Goal: Transaction & Acquisition: Purchase product/service

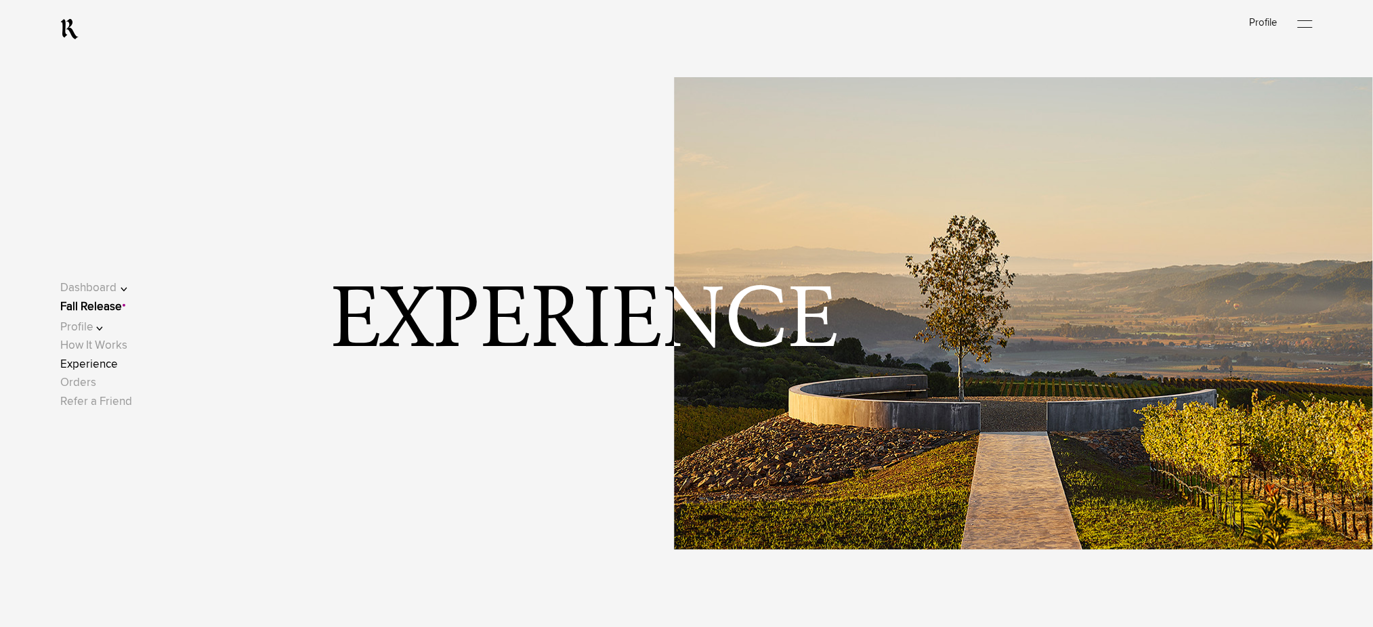
click at [110, 308] on link "Fall Release" at bounding box center [91, 307] width 62 height 12
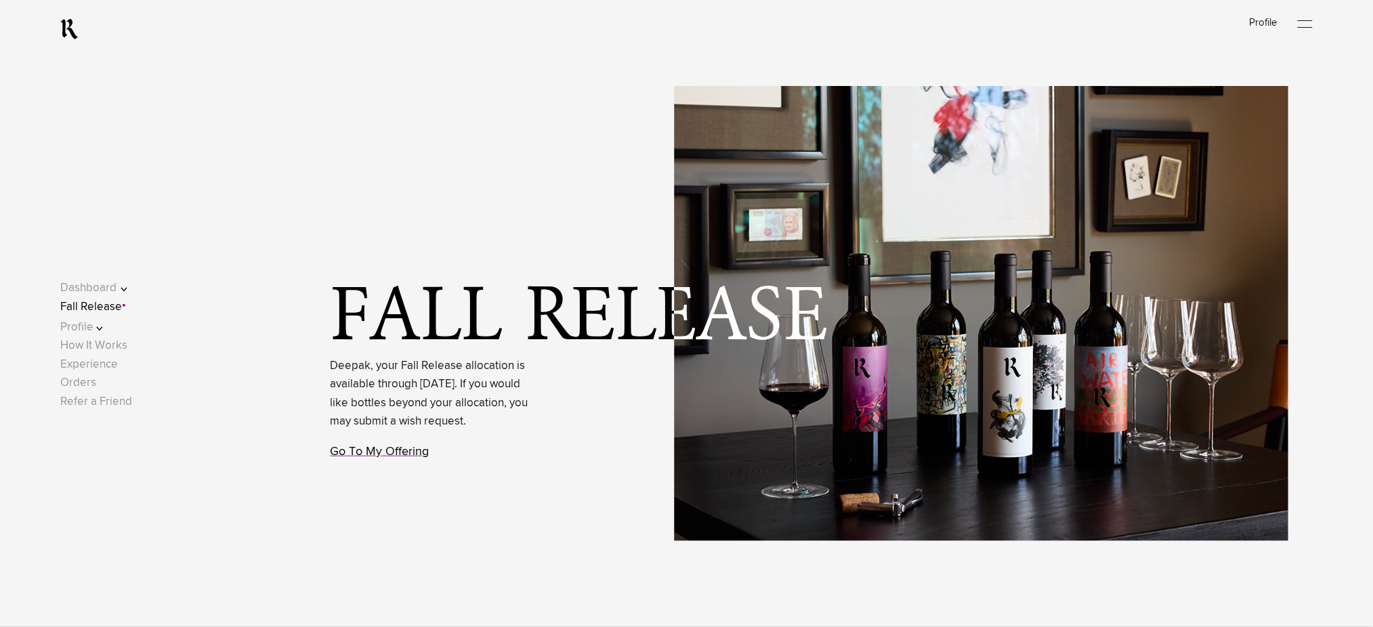
click at [420, 458] on link "Go To My Offering" at bounding box center [380, 452] width 99 height 12
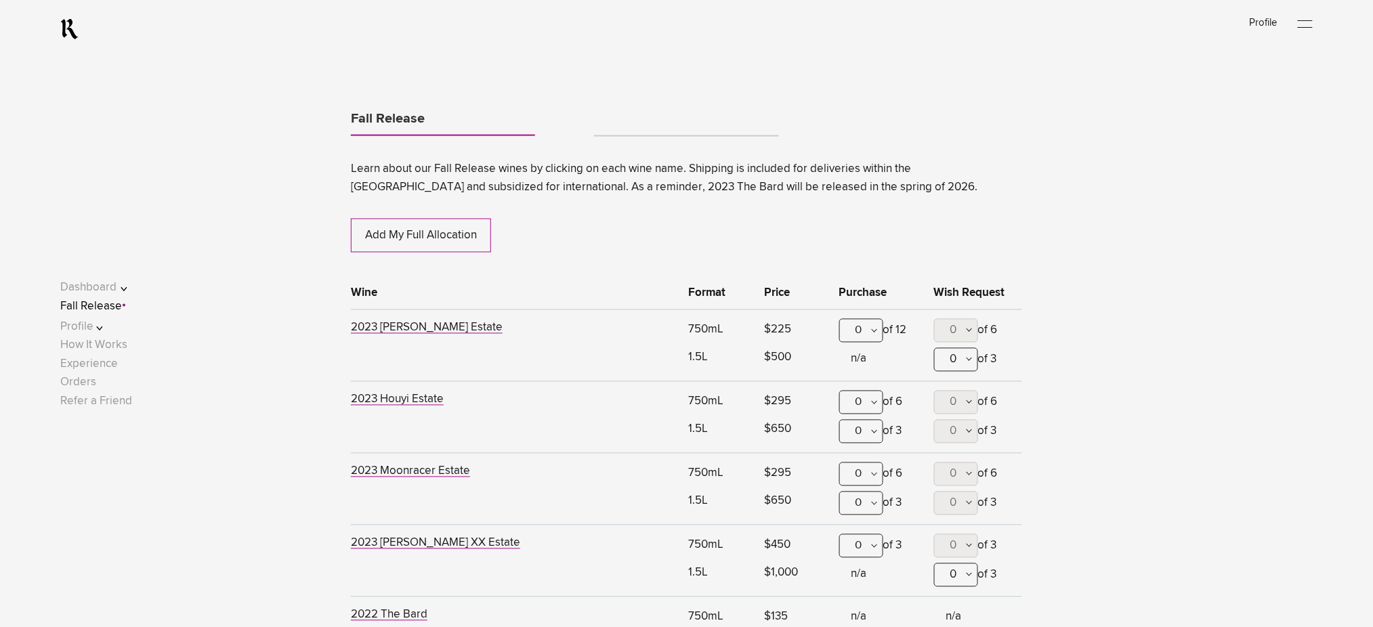
scroll to position [709, 0]
click at [854, 326] on div "0" at bounding box center [861, 330] width 44 height 24
click at [855, 398] on div "1" at bounding box center [861, 396] width 43 height 34
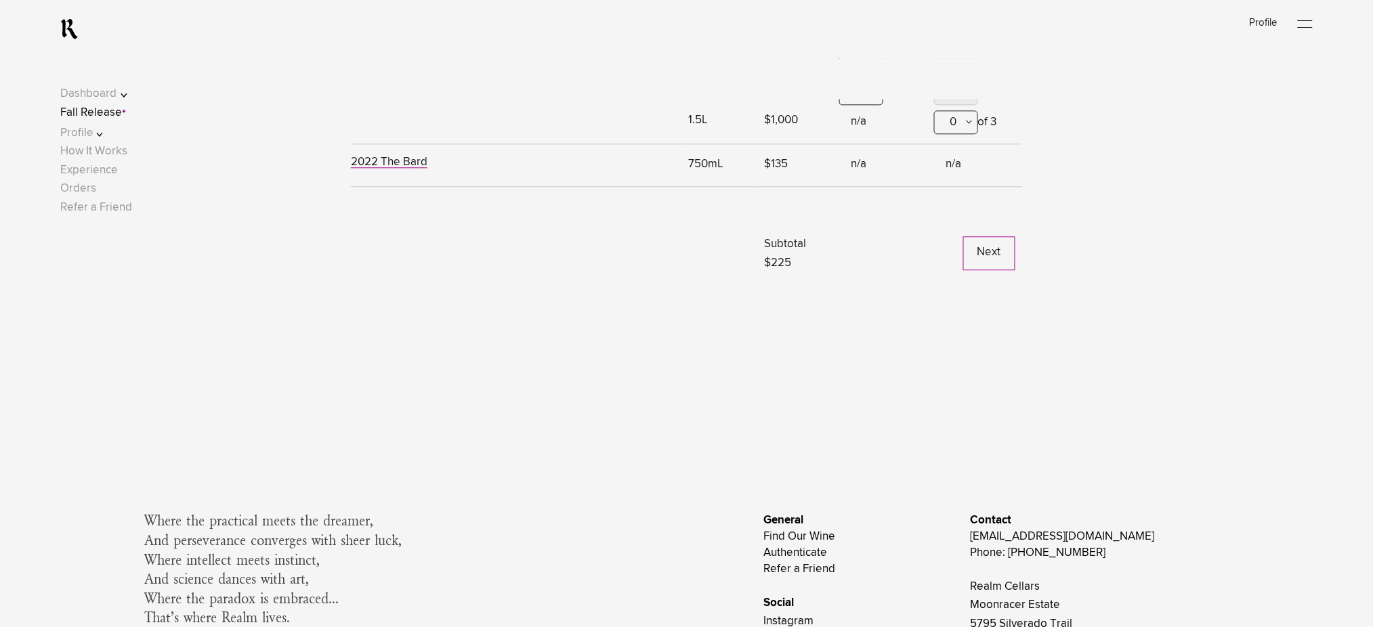
click at [988, 268] on button "Next" at bounding box center [989, 253] width 52 height 34
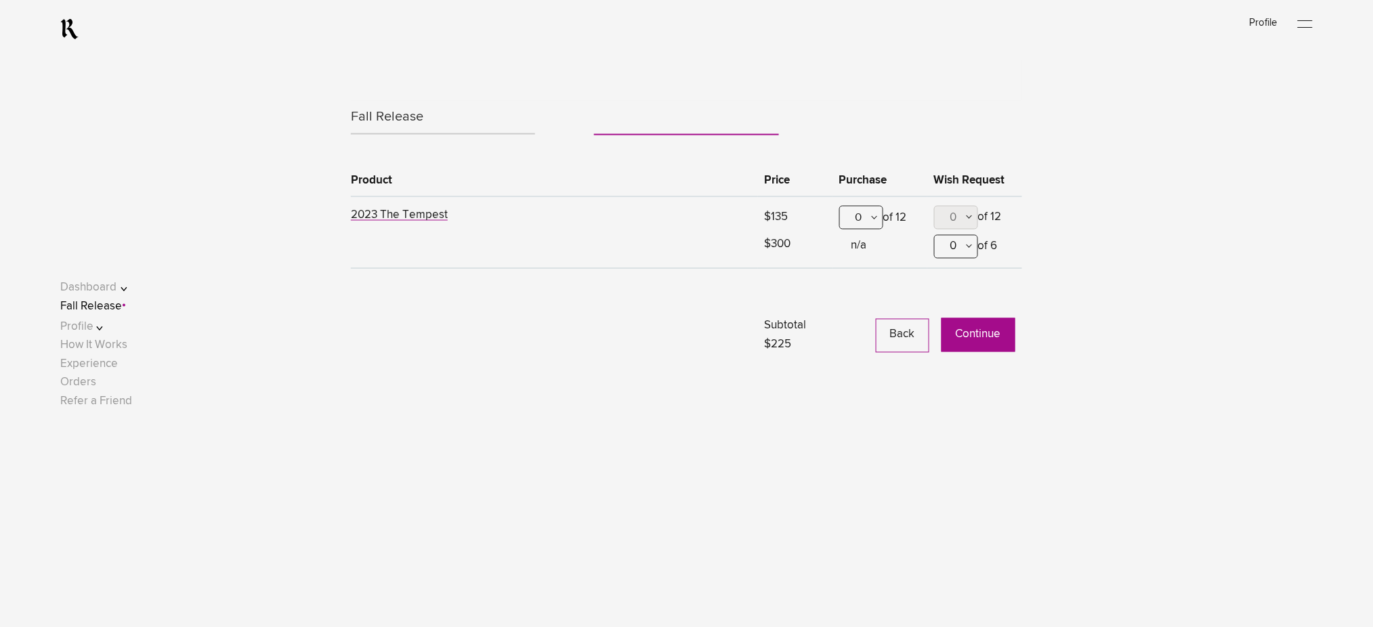
click at [980, 341] on button "Continue" at bounding box center [979, 335] width 74 height 34
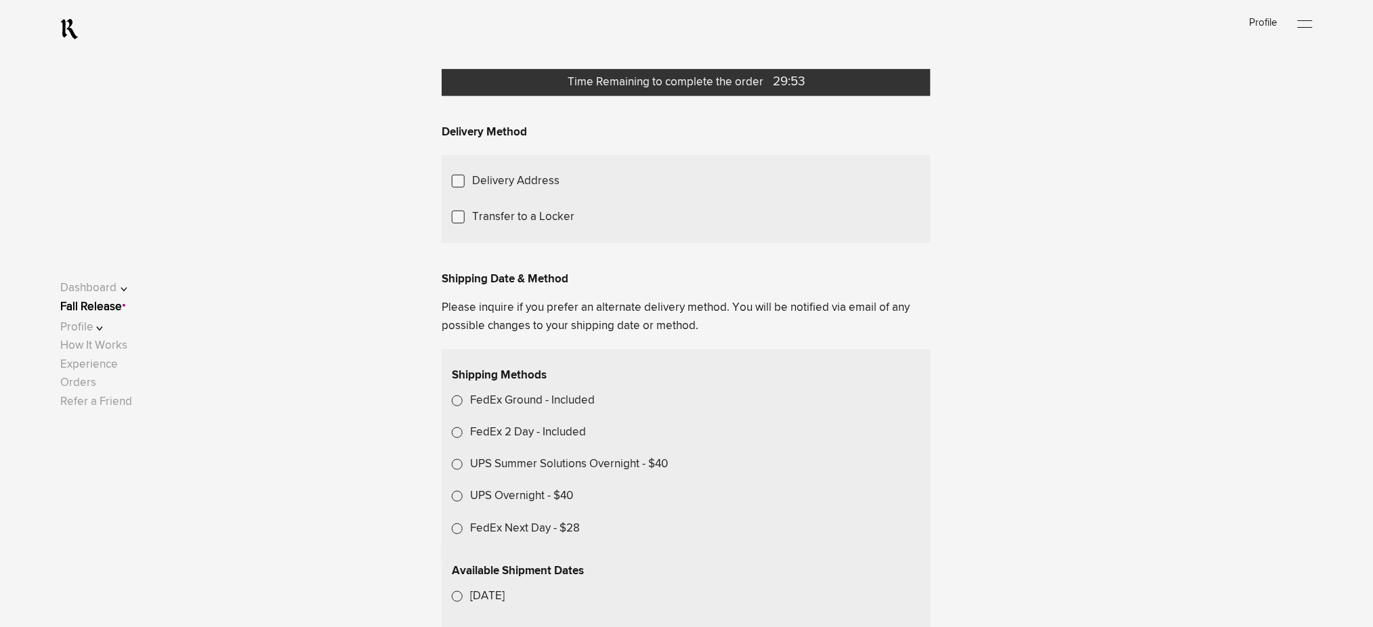
scroll to position [180, 0]
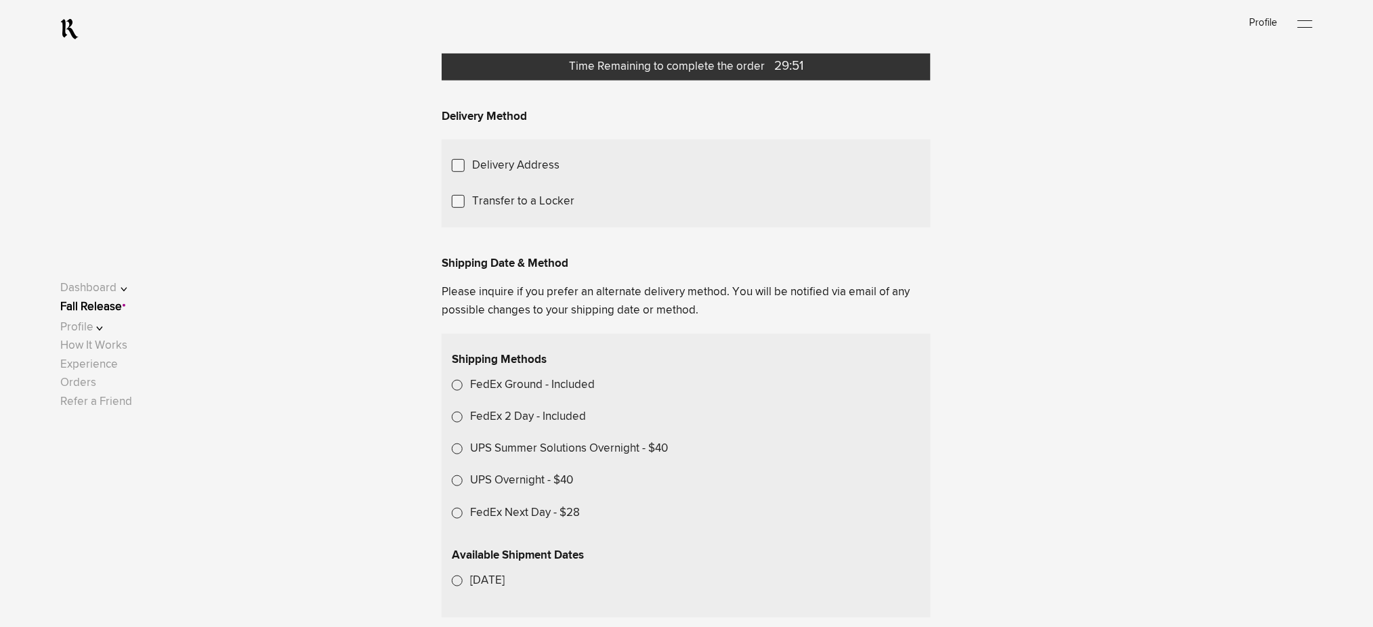
click at [0, 0] on span "Choose Another Saved Shipping Address" at bounding box center [0, 0] width 0 height 0
click at [0, 0] on div "test 2 - [GEOGRAPHIC_DATA][US_STATE]" at bounding box center [0, 0] width 0 height 0
click at [118, 308] on link "Fall Release" at bounding box center [91, 307] width 62 height 12
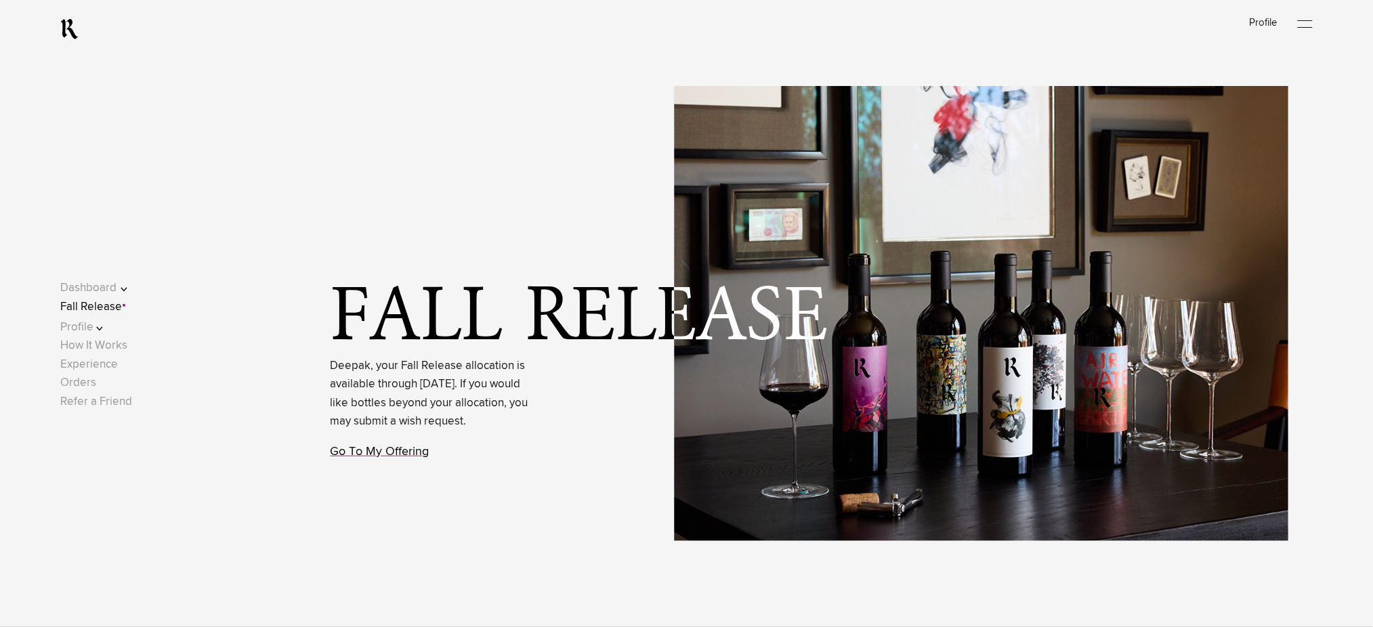
click at [396, 458] on link "Go To My Offering" at bounding box center [380, 452] width 99 height 12
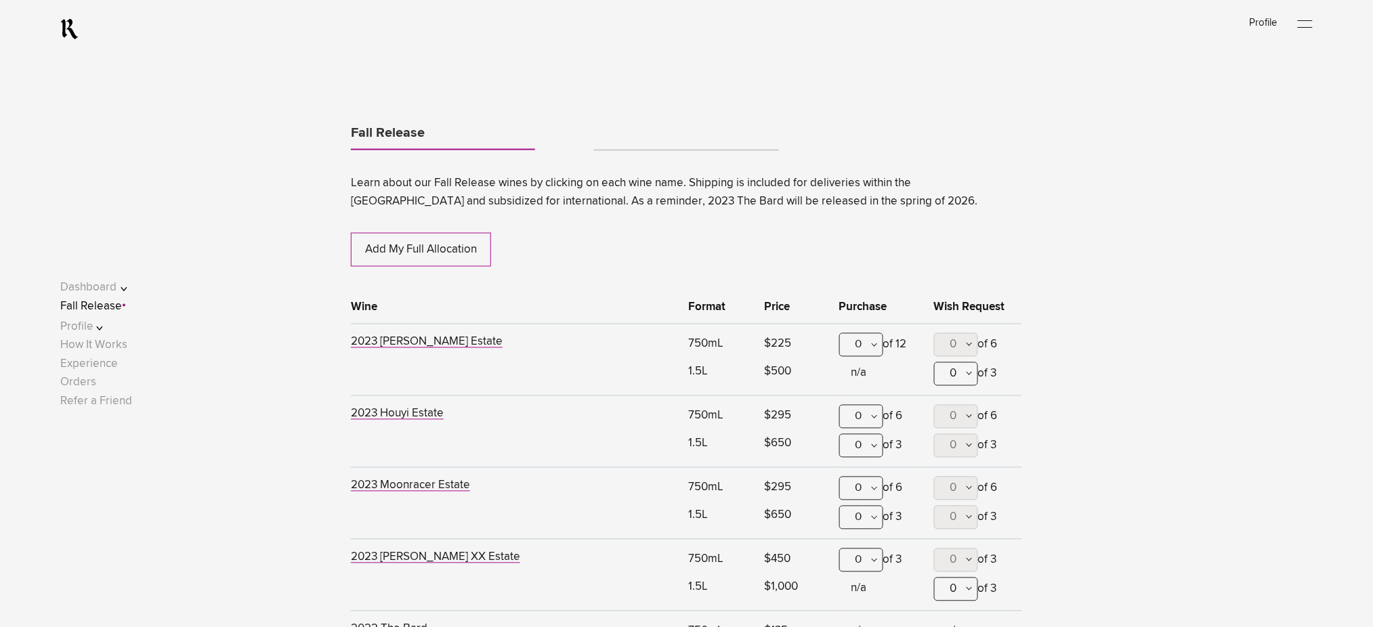
scroll to position [709, 0]
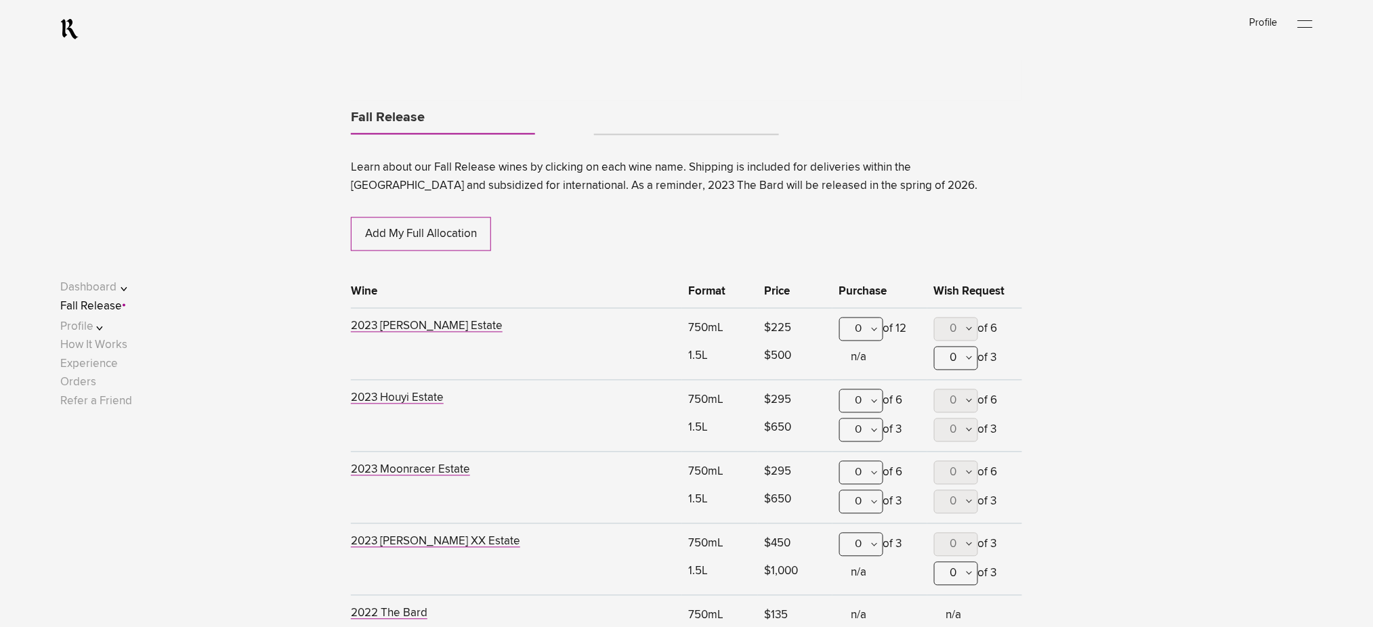
drag, startPoint x: 856, startPoint y: 330, endPoint x: 846, endPoint y: 379, distance: 50.5
click at [854, 335] on div "0" at bounding box center [861, 330] width 44 height 24
click at [846, 398] on div "1" at bounding box center [861, 396] width 43 height 34
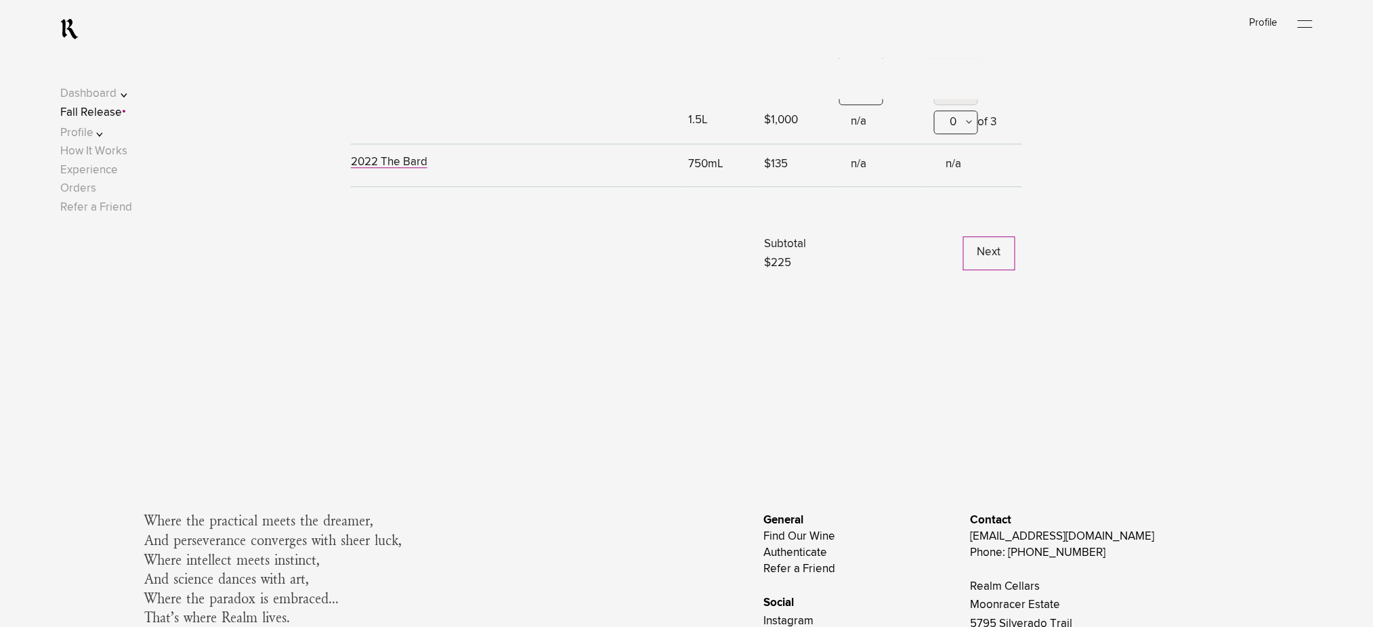
click at [979, 264] on button "Next" at bounding box center [989, 253] width 52 height 34
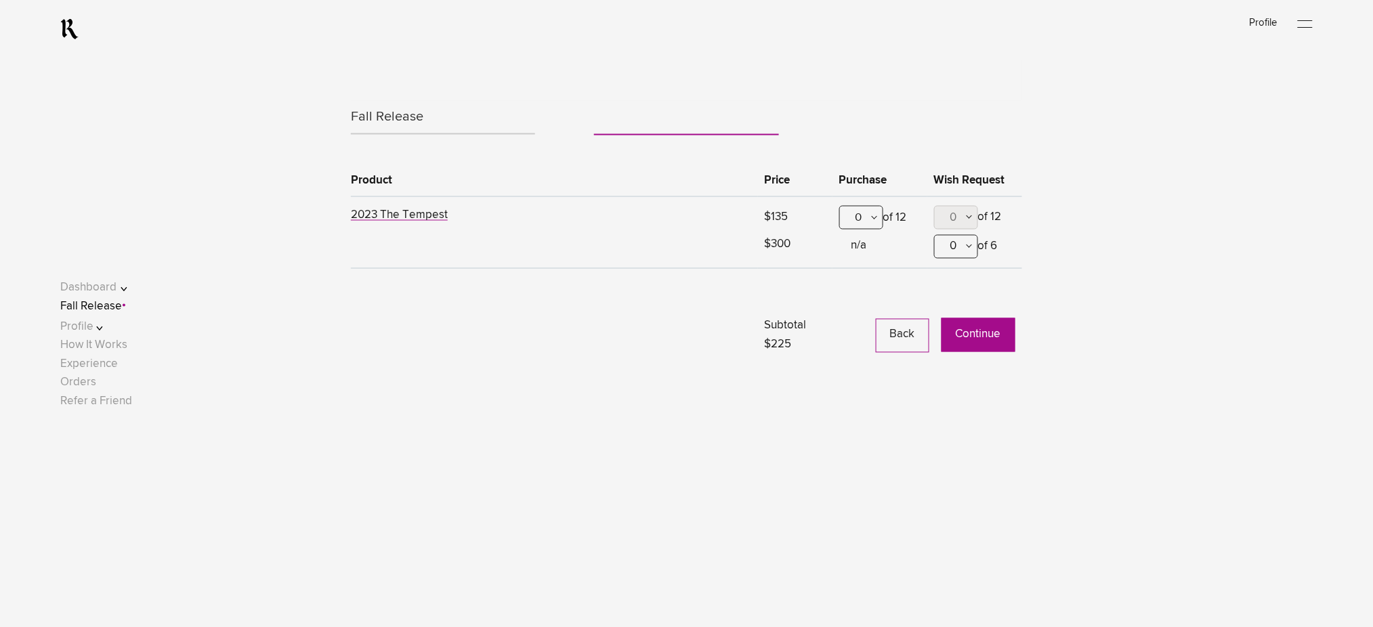
click at [971, 334] on button "Continue" at bounding box center [979, 335] width 74 height 34
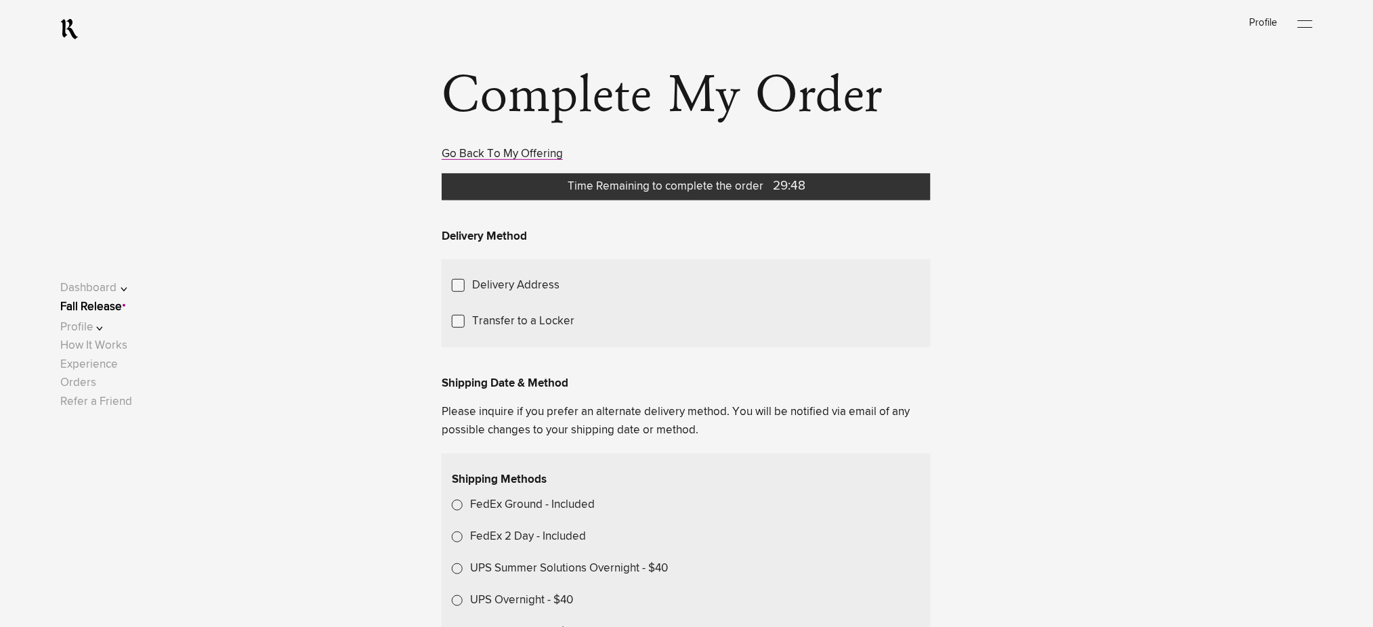
scroll to position [180, 0]
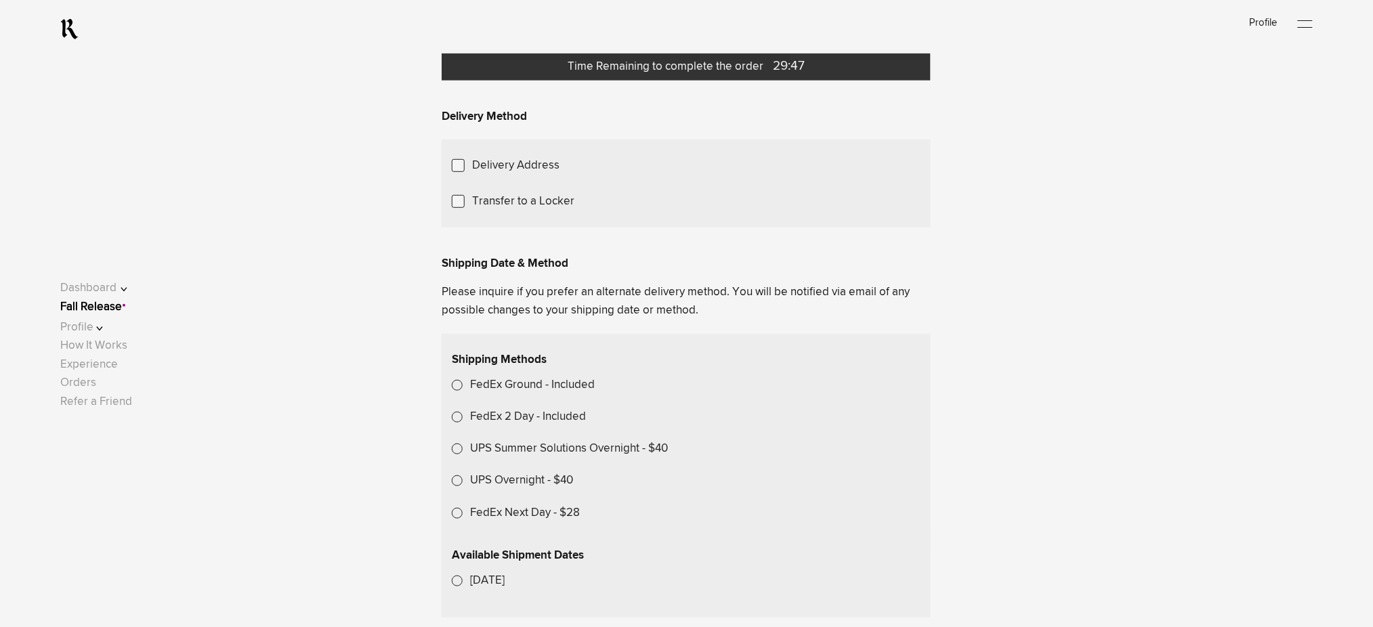
click at [0, 0] on div "Choose Another Saved Shipping Address" at bounding box center [0, 0] width 0 height 0
click at [0, 0] on div "test 2 - [GEOGRAPHIC_DATA][US_STATE]" at bounding box center [0, 0] width 0 height 0
click at [114, 303] on link "Fall Release" at bounding box center [91, 307] width 62 height 12
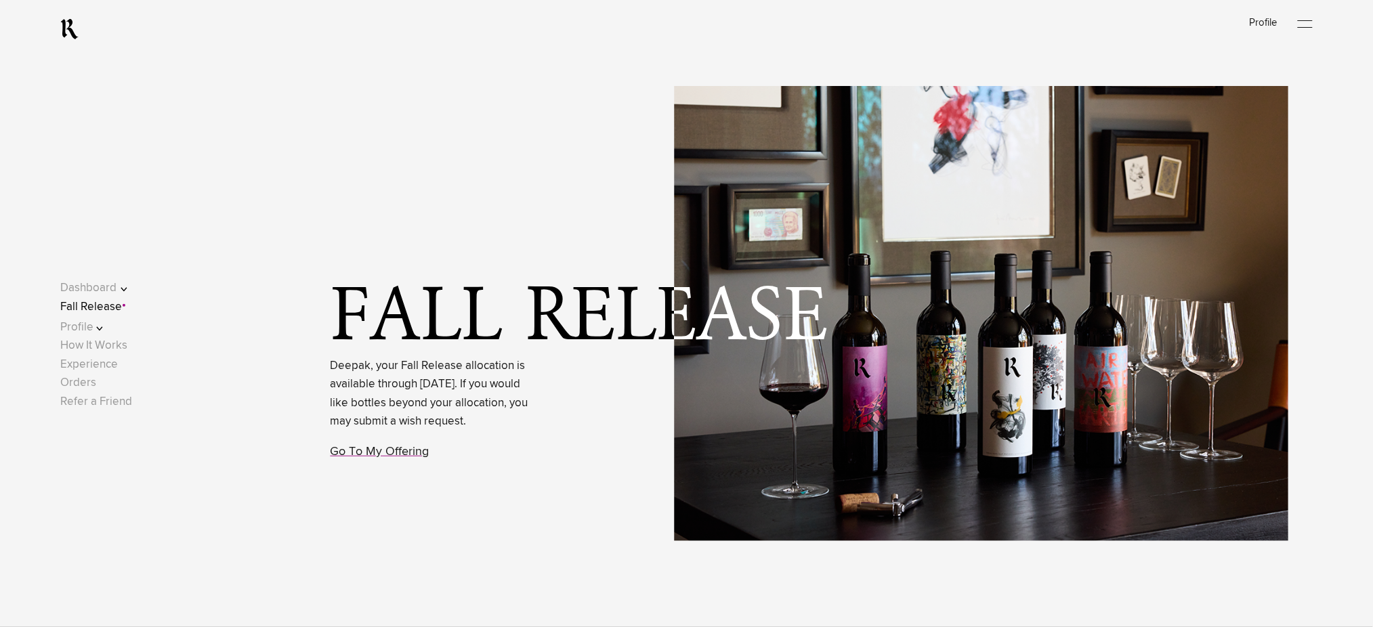
click at [122, 303] on link "Fall Release" at bounding box center [91, 307] width 62 height 12
click at [374, 458] on link "Go To My Offering" at bounding box center [380, 452] width 99 height 12
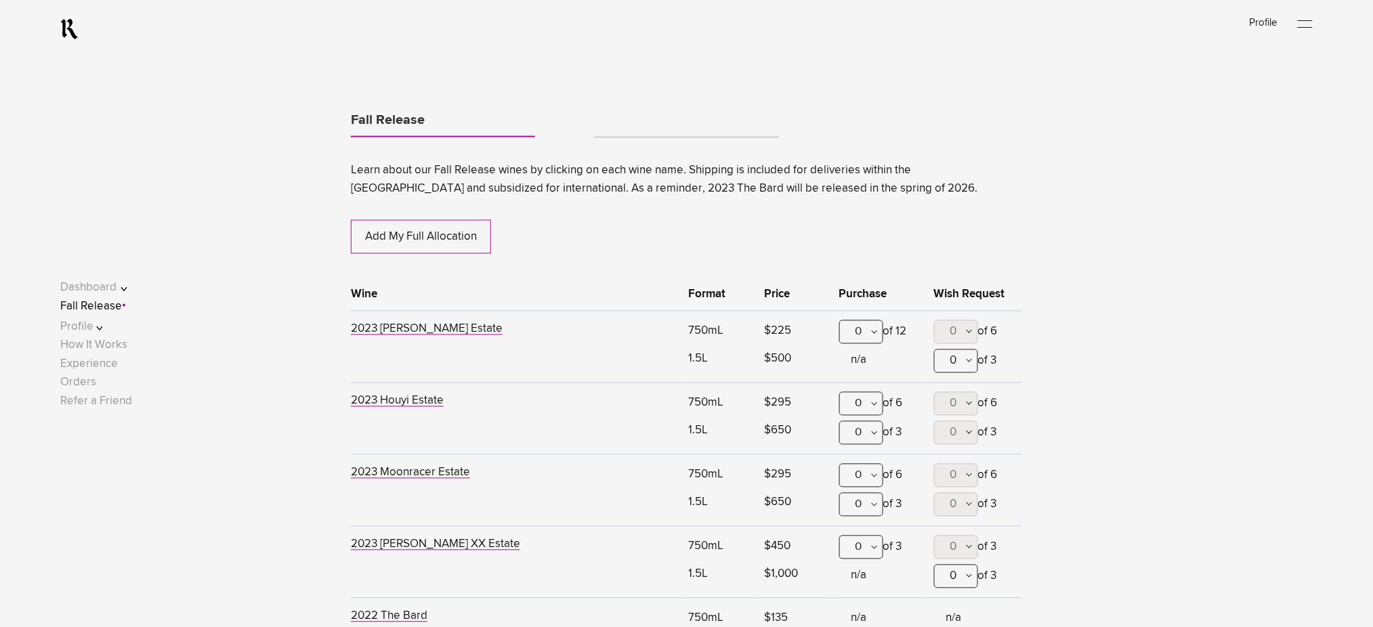
scroll to position [709, 0]
click at [870, 329] on div "0" at bounding box center [861, 330] width 44 height 24
click at [862, 392] on div "1" at bounding box center [861, 396] width 43 height 34
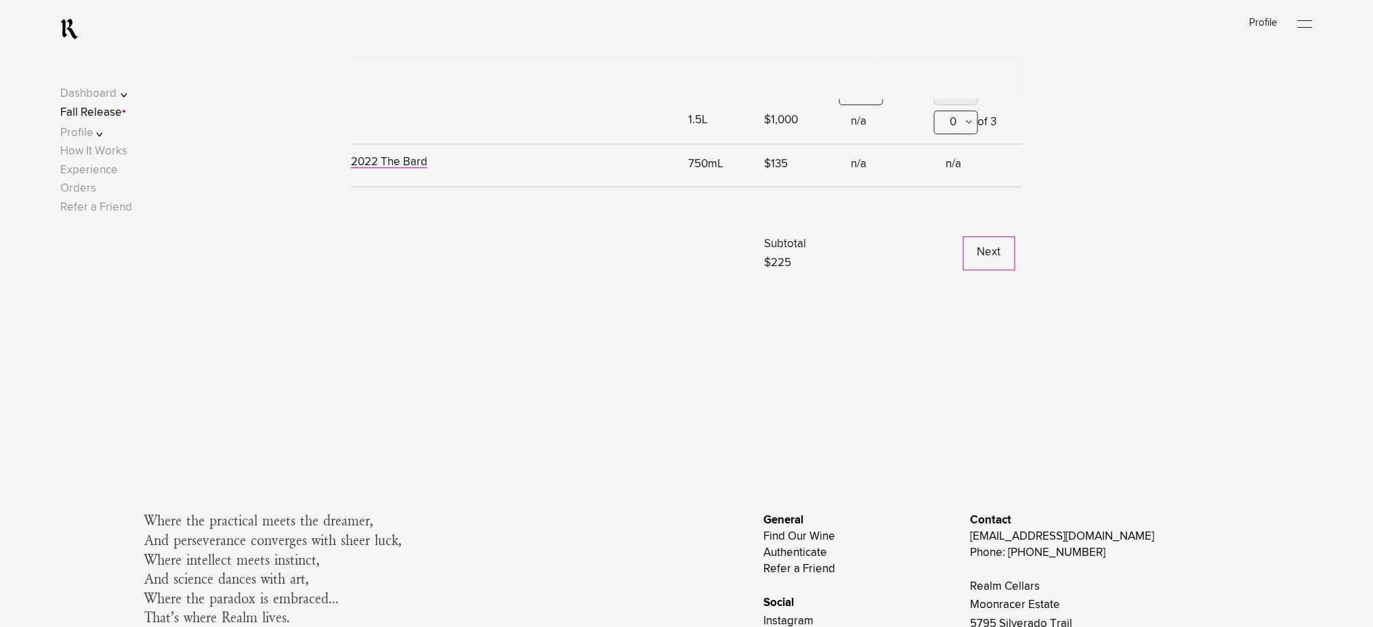
click at [994, 256] on button "Next" at bounding box center [989, 253] width 52 height 34
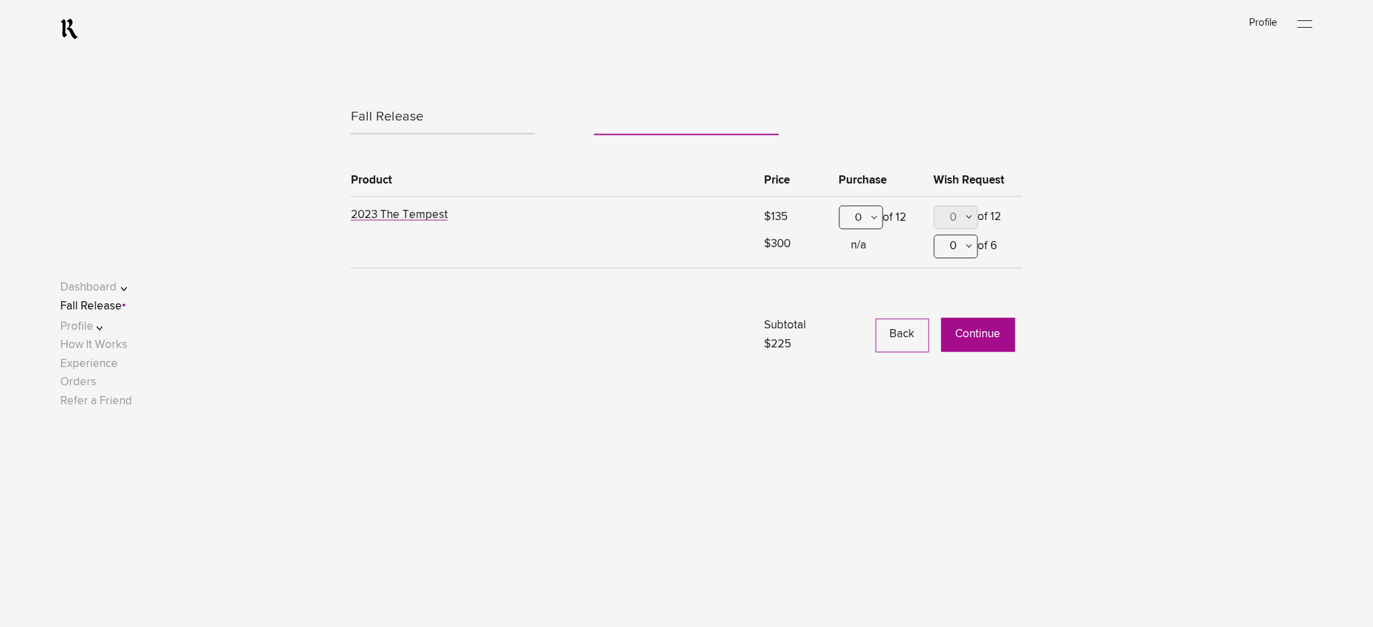
click at [969, 336] on button "Continue" at bounding box center [979, 335] width 74 height 34
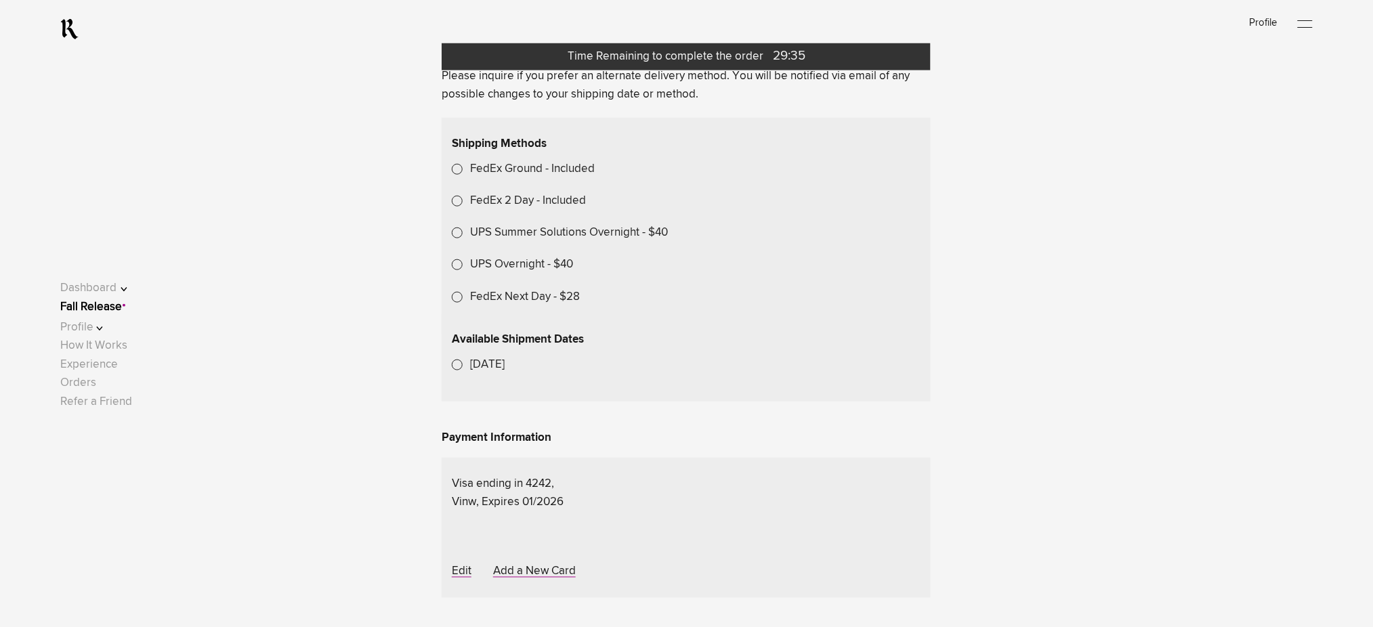
scroll to position [271, 0]
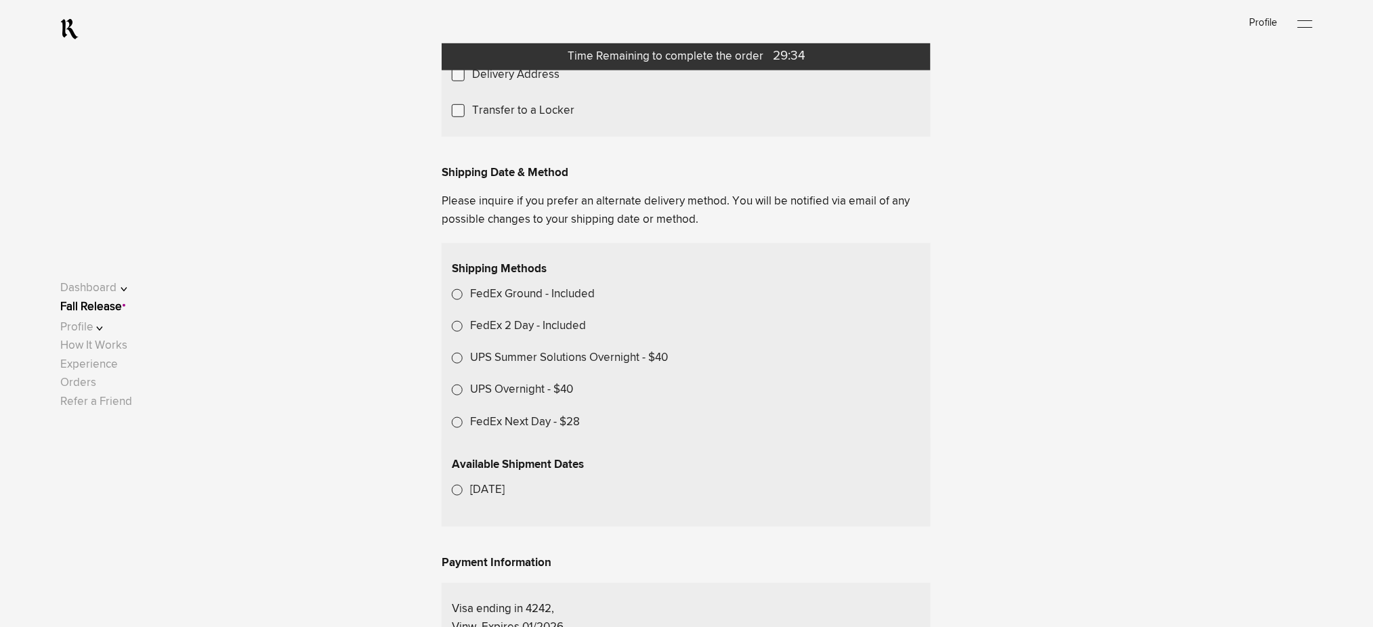
click at [0, 0] on span "Choose Another Saved Shipping Address" at bounding box center [0, 0] width 0 height 0
click at [0, 0] on div "test 2 - [US_STATE], [US_STATE], 10001" at bounding box center [0, 0] width 0 height 0
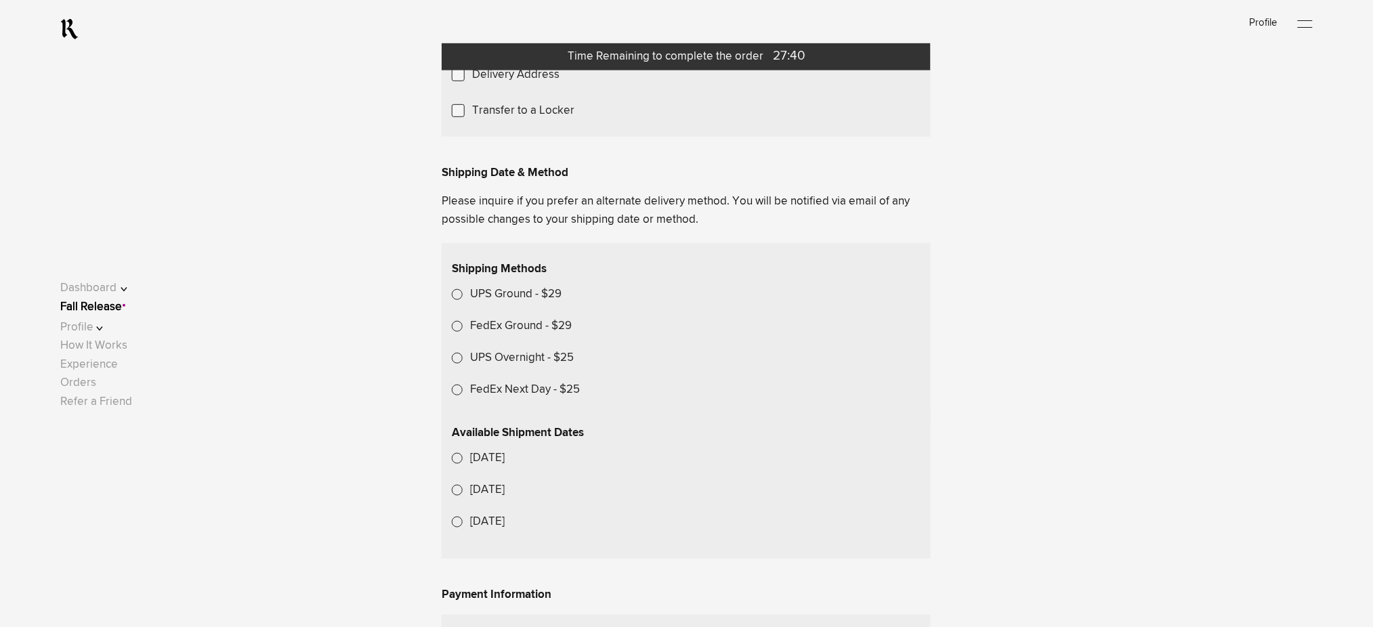
click at [0, 0] on span "Choose Another Saved Shipping Address" at bounding box center [0, 0] width 0 height 0
click at [0, 0] on div "test 2 - [GEOGRAPHIC_DATA][US_STATE]" at bounding box center [0, 0] width 0 height 0
click at [0, 0] on span "Choose Another Saved Shipping Address" at bounding box center [0, 0] width 0 height 0
click at [0, 0] on div at bounding box center [0, 0] width 0 height 0
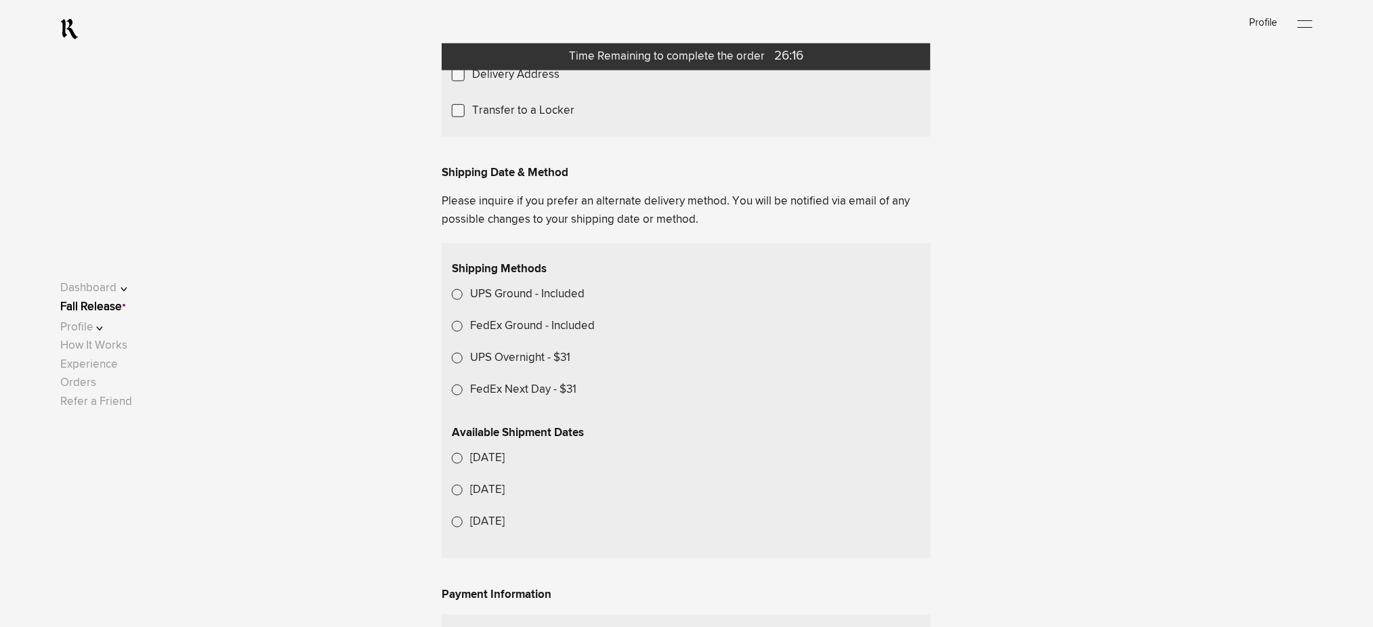
click at [122, 304] on link "Fall Release" at bounding box center [91, 307] width 62 height 12
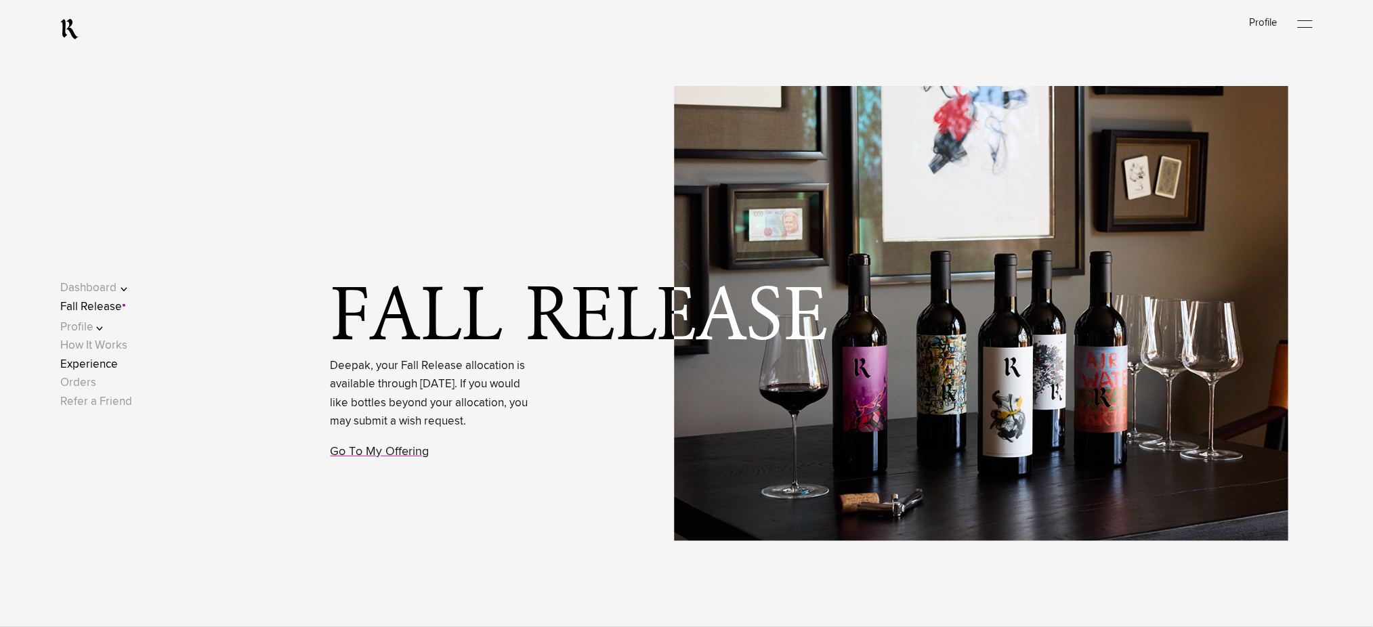
click at [102, 365] on link "Experience" at bounding box center [89, 365] width 58 height 12
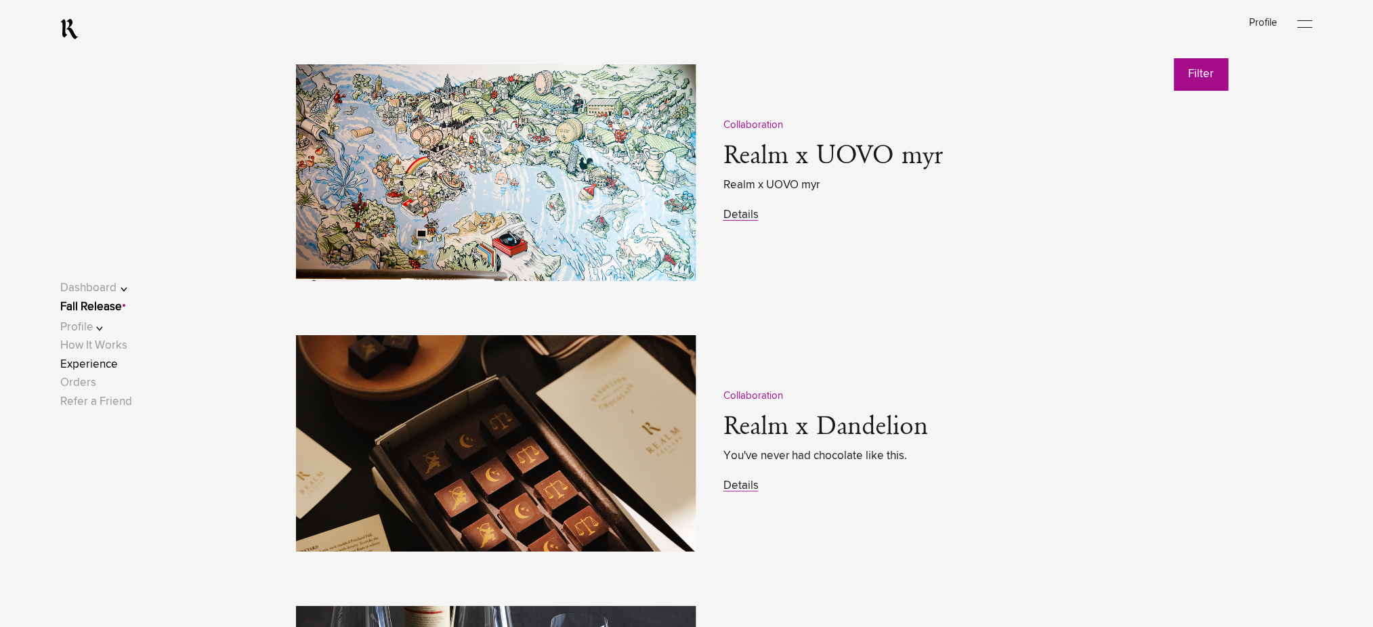
scroll to position [1897, 0]
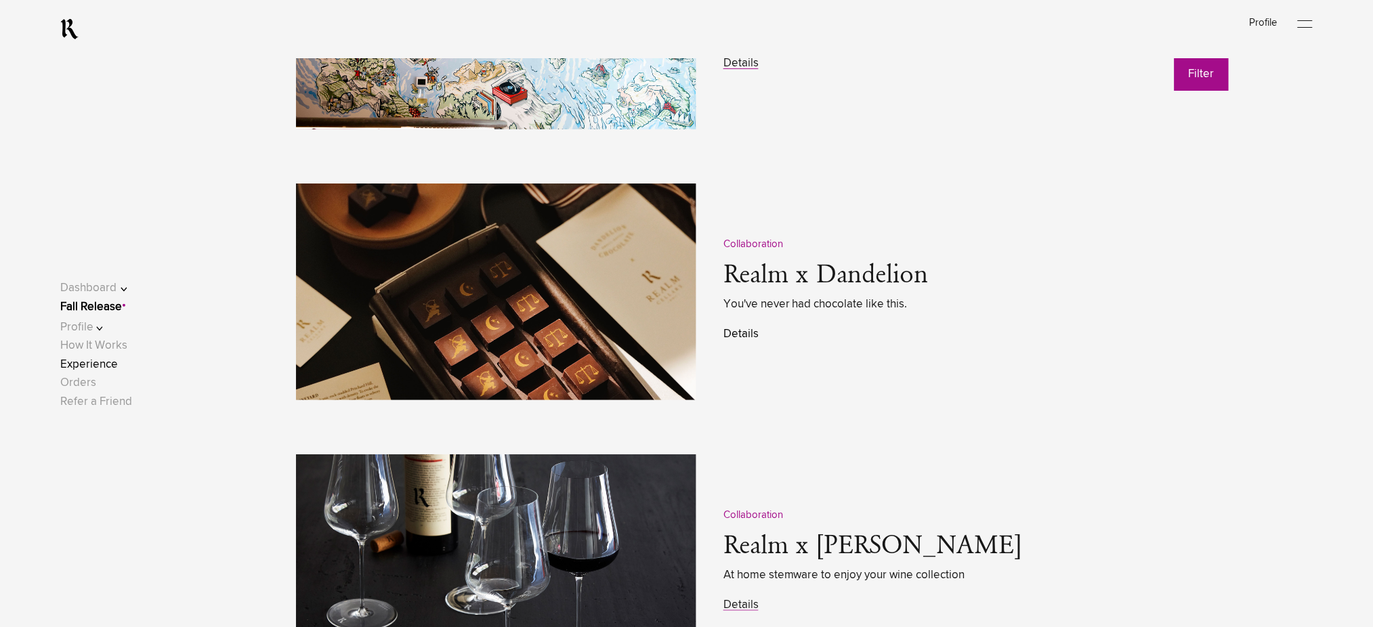
click at [743, 334] on link "Details" at bounding box center [740, 335] width 35 height 12
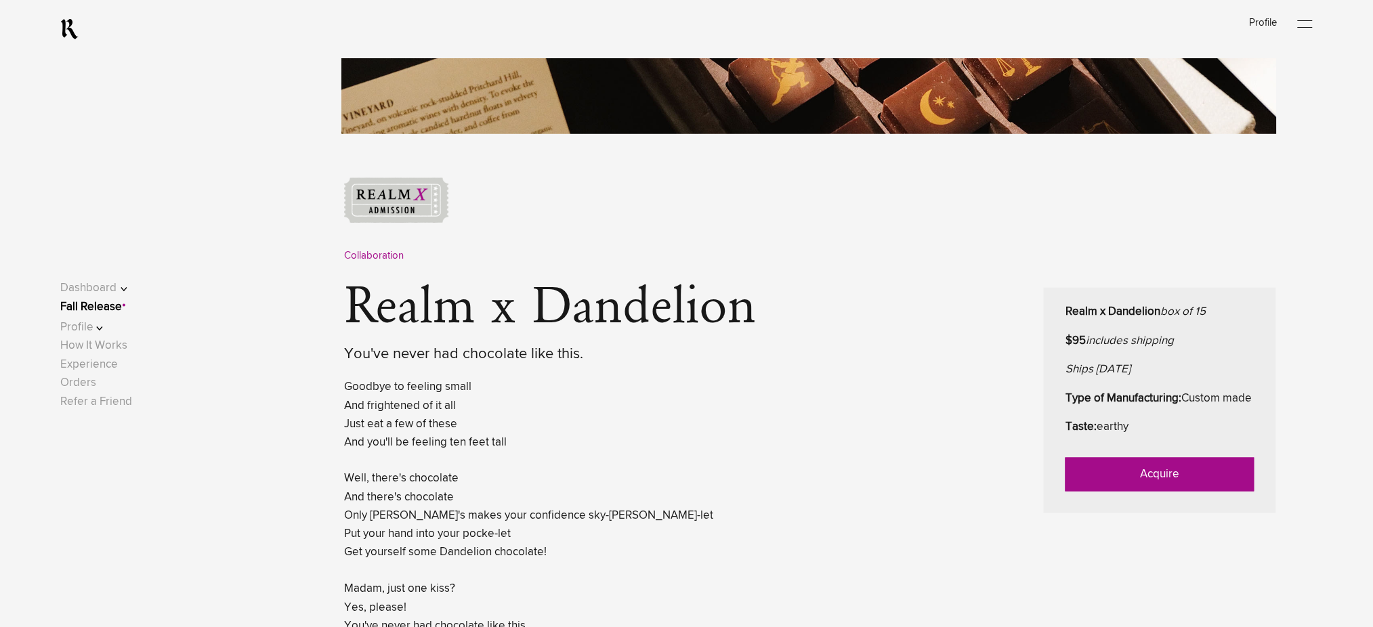
scroll to position [542, 0]
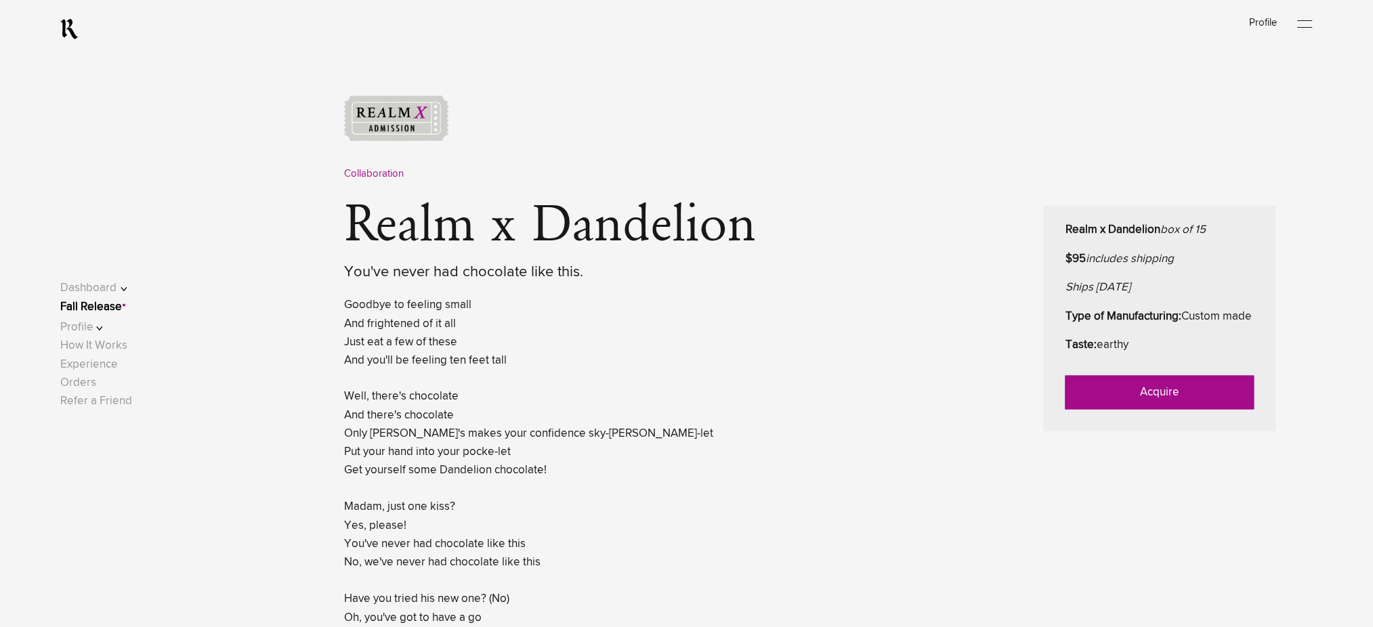
click at [1145, 410] on link "Acquire" at bounding box center [1160, 393] width 189 height 34
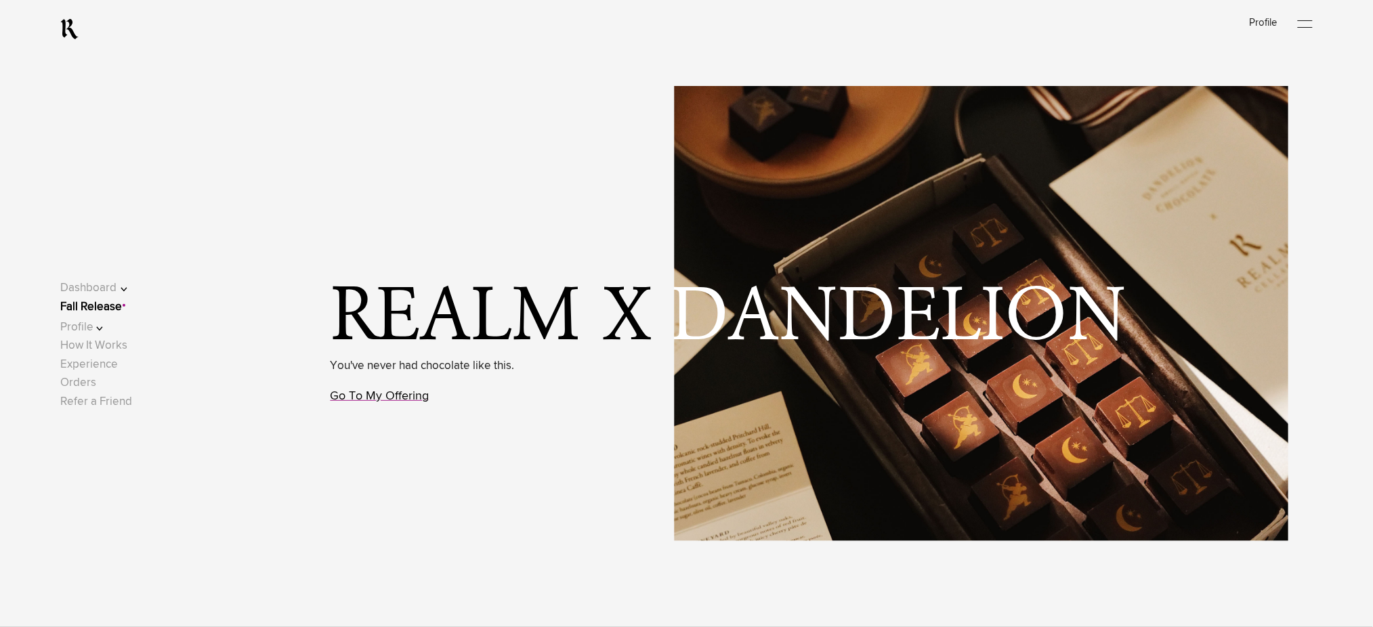
click at [418, 396] on link "Go To My Offering" at bounding box center [380, 396] width 99 height 12
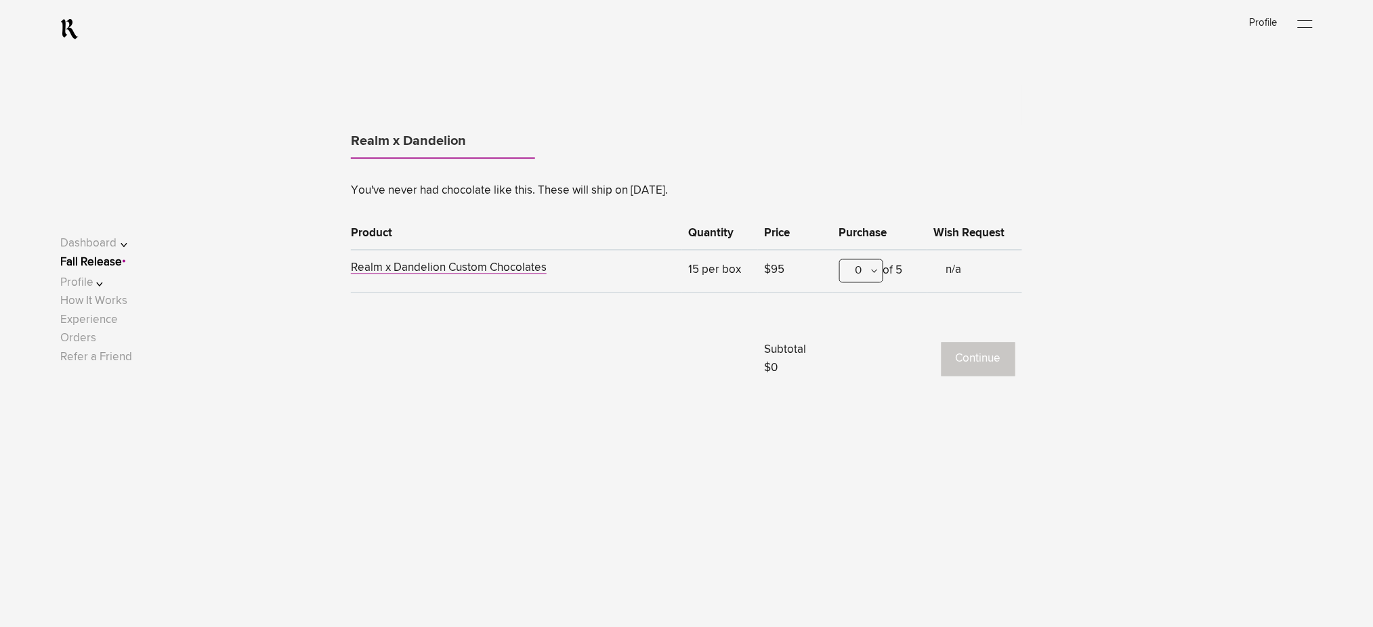
scroll to position [843, 0]
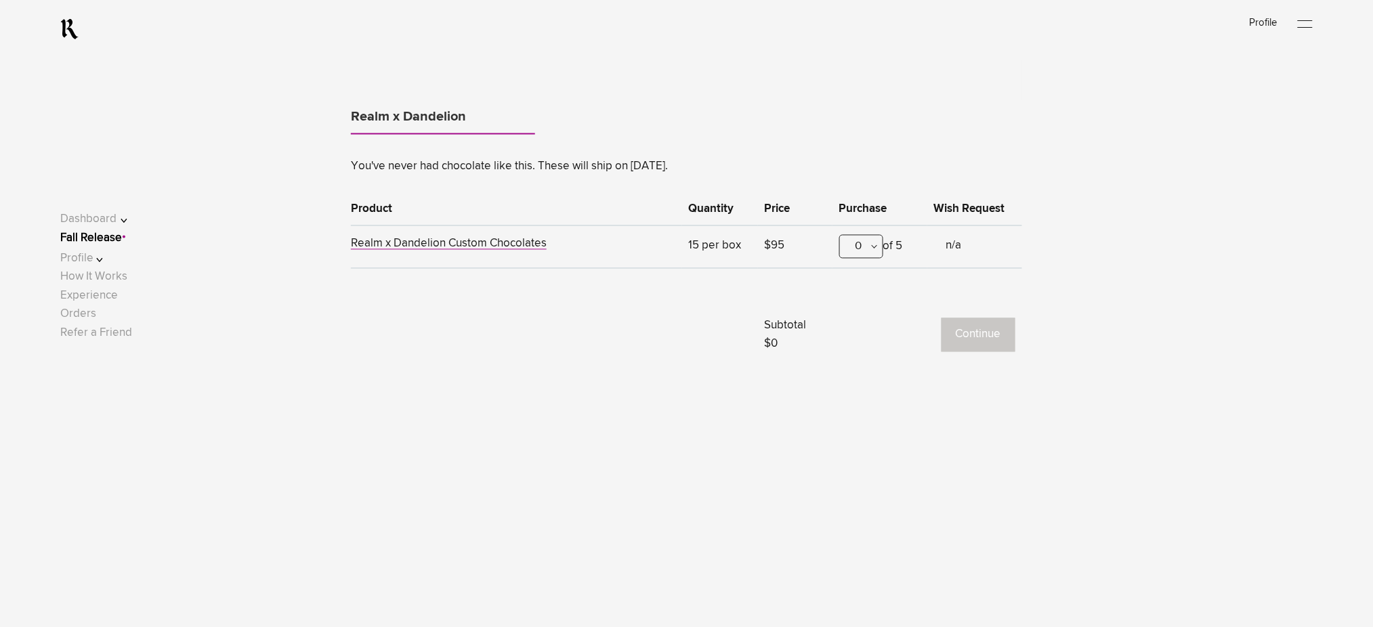
click at [859, 248] on div "0" at bounding box center [861, 247] width 44 height 24
click at [861, 308] on div "1" at bounding box center [861, 314] width 43 height 34
click at [984, 329] on button "Continue" at bounding box center [979, 335] width 74 height 34
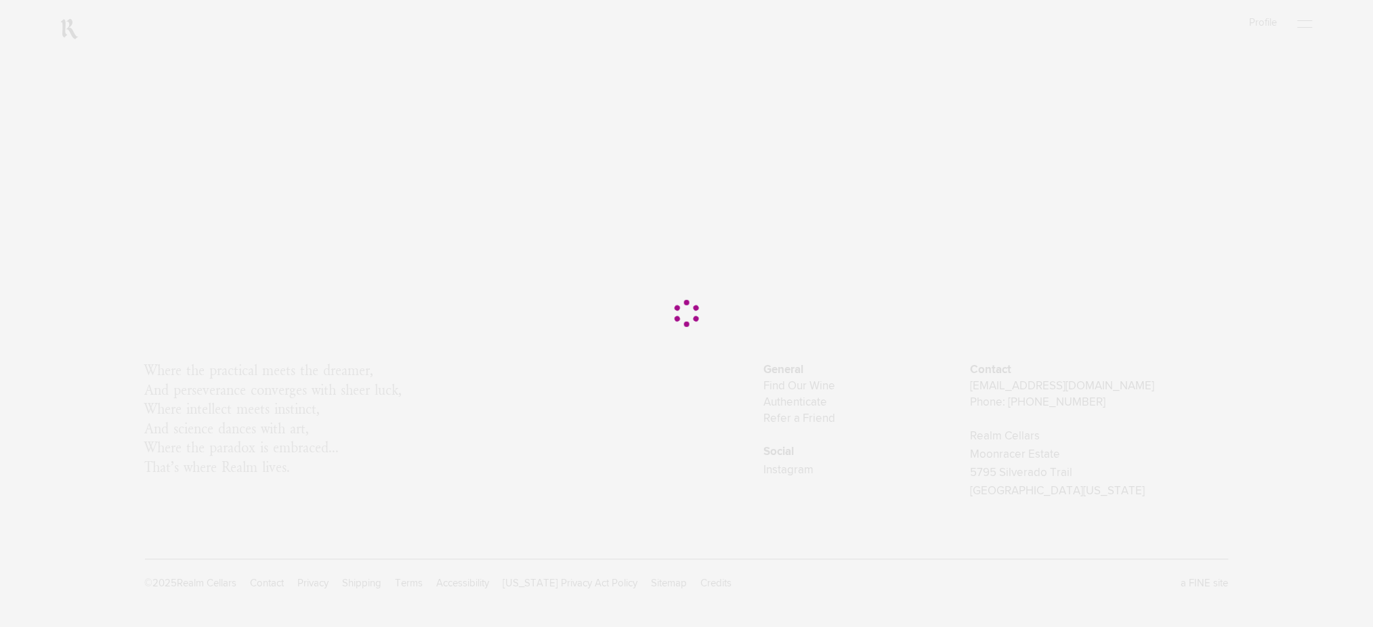
scroll to position [0, 0]
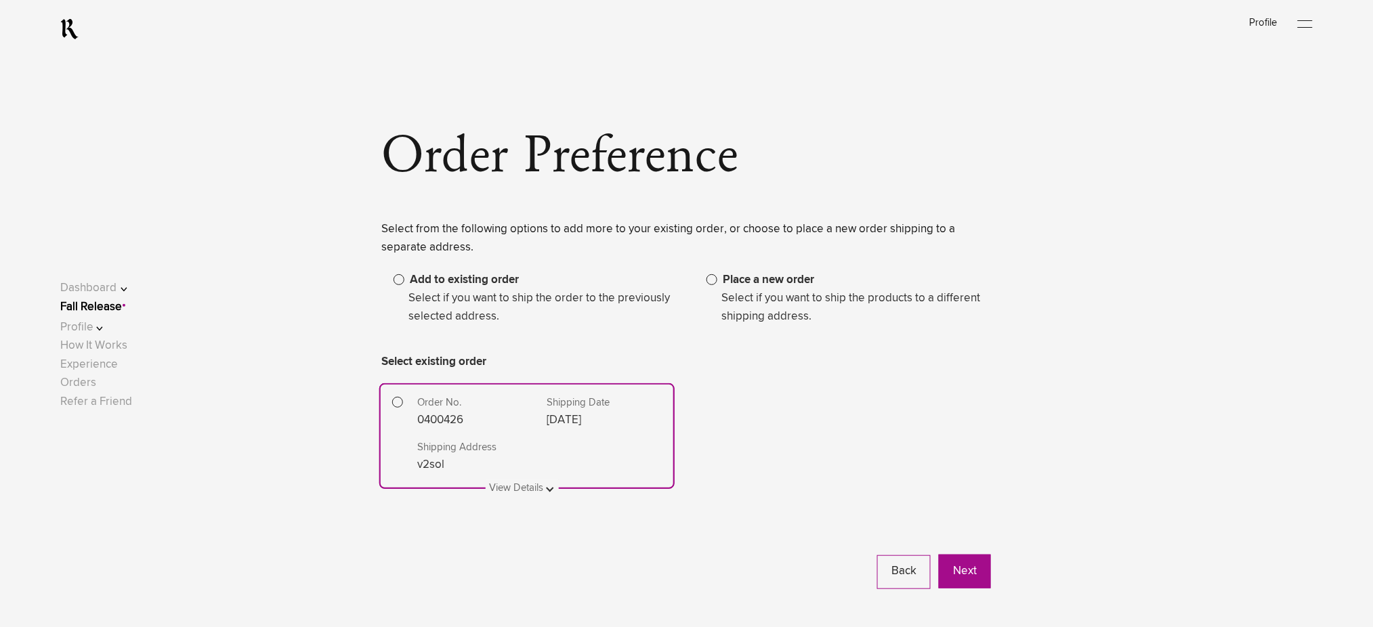
click at [713, 280] on span at bounding box center [712, 279] width 11 height 11
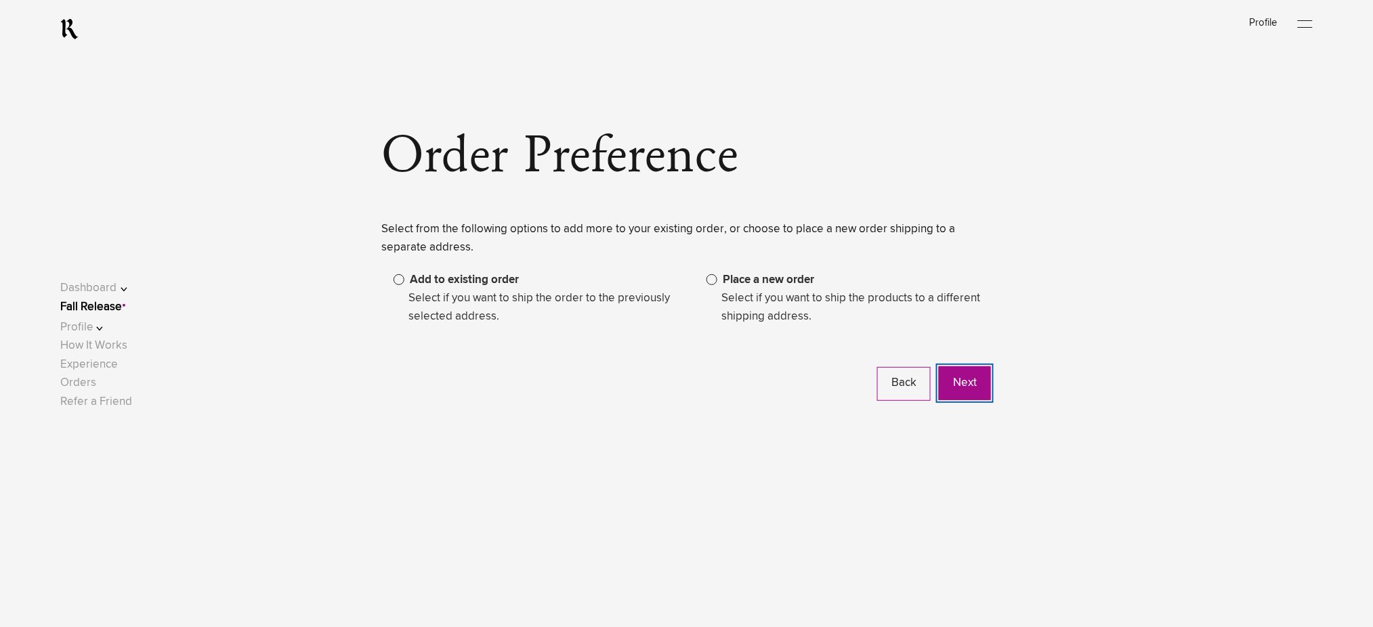
click at [980, 384] on button "Next" at bounding box center [965, 383] width 52 height 34
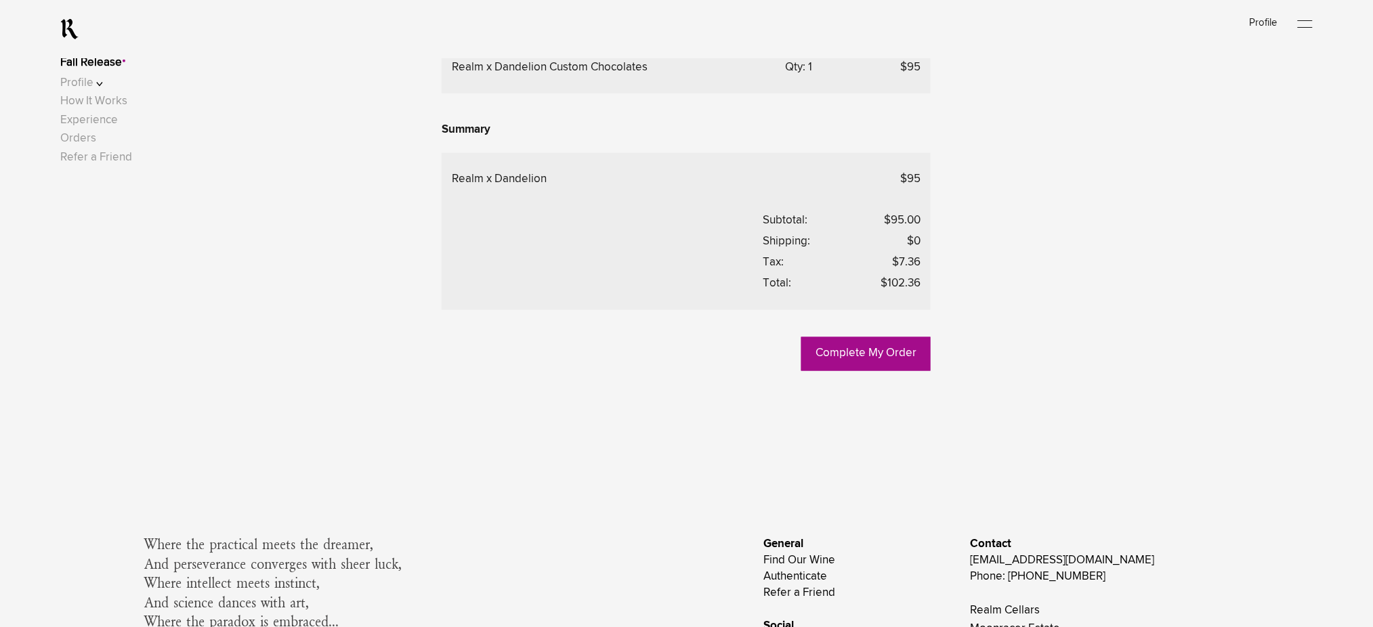
scroll to position [722, 0]
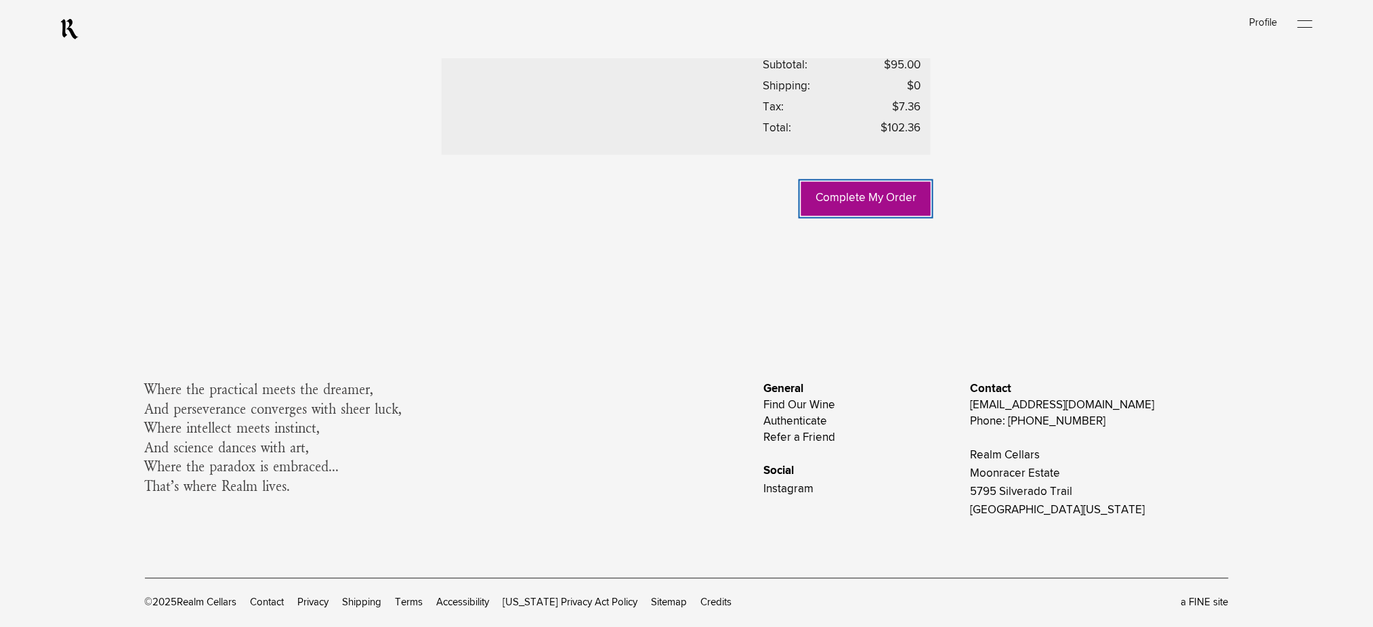
click at [853, 216] on link "Complete My Order" at bounding box center [865, 199] width 129 height 34
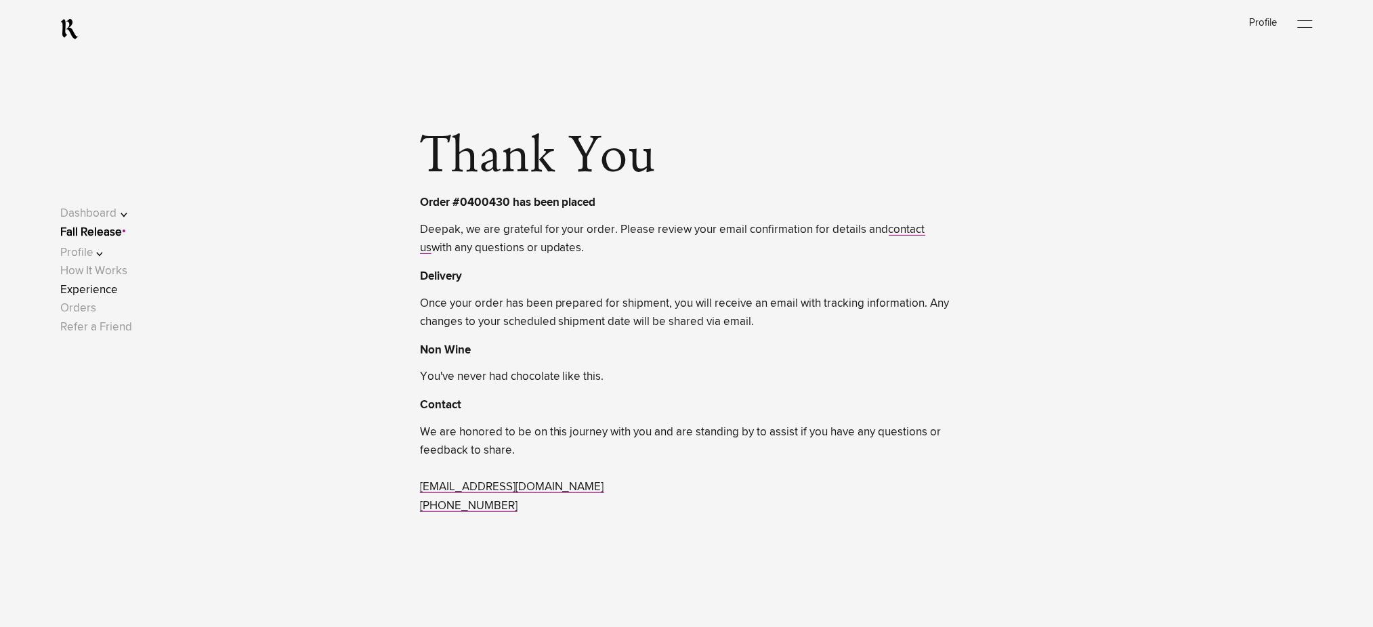
click at [106, 293] on link "Experience" at bounding box center [89, 291] width 58 height 12
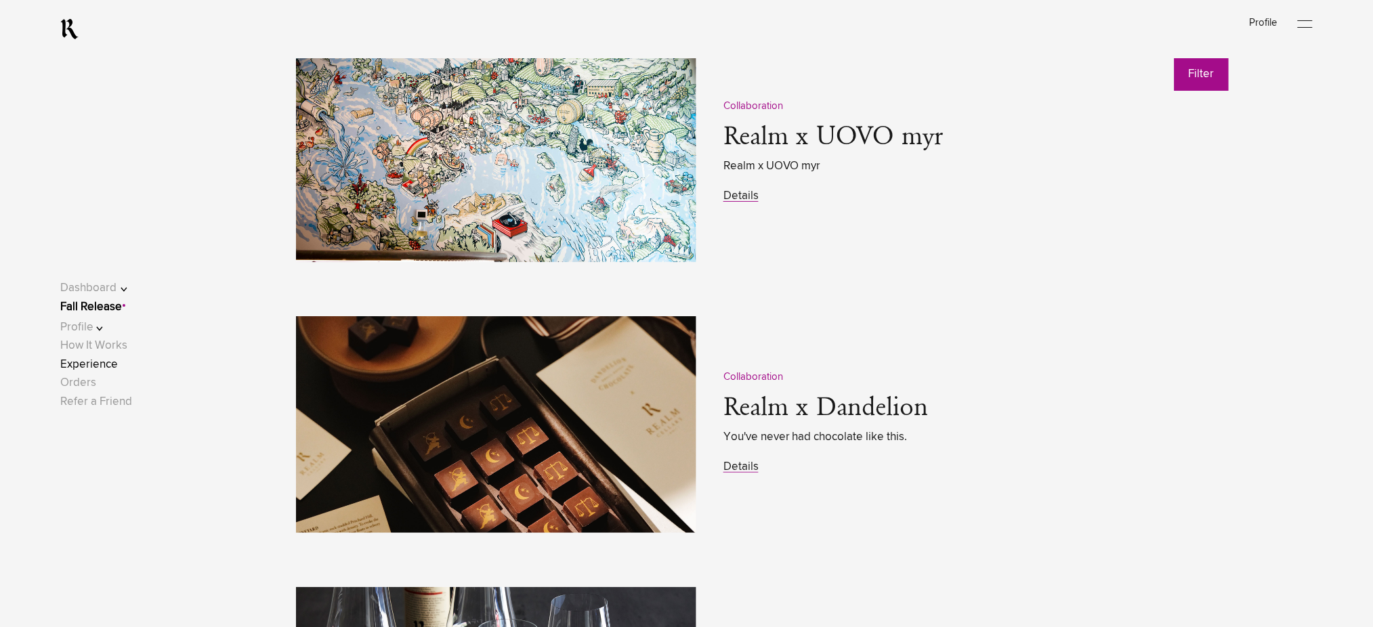
scroll to position [1806, 0]
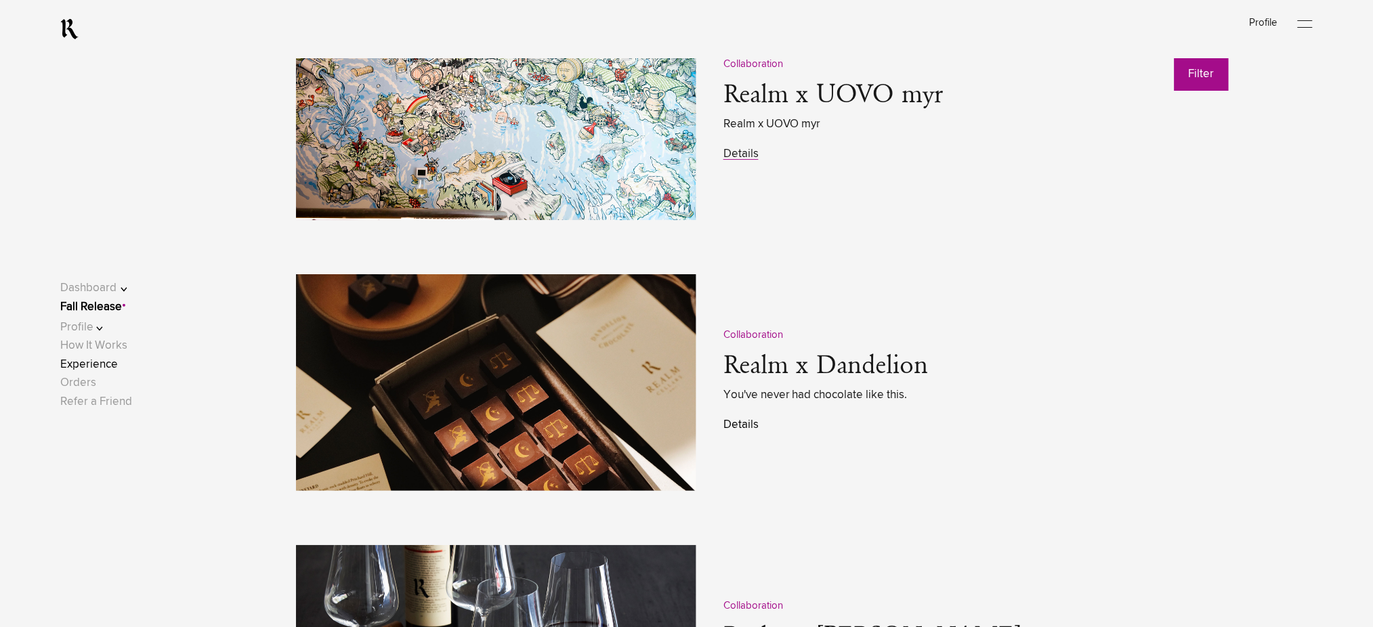
click at [739, 422] on link "Details" at bounding box center [740, 425] width 35 height 12
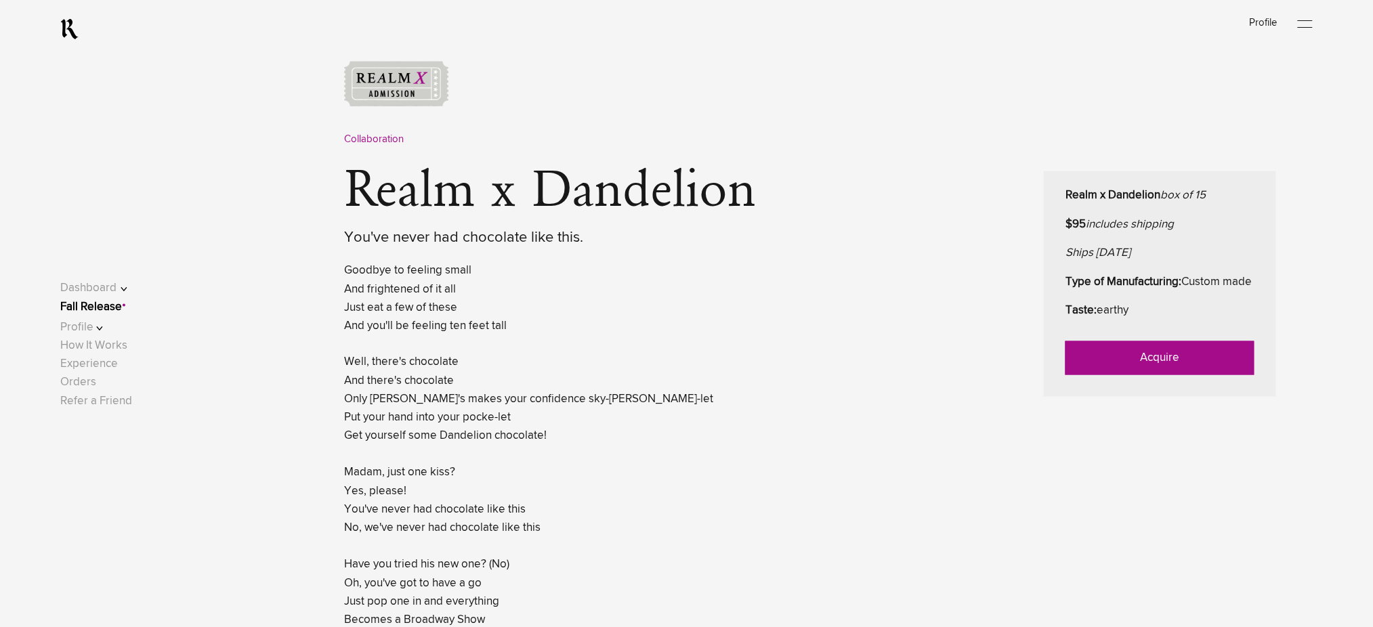
scroll to position [813, 0]
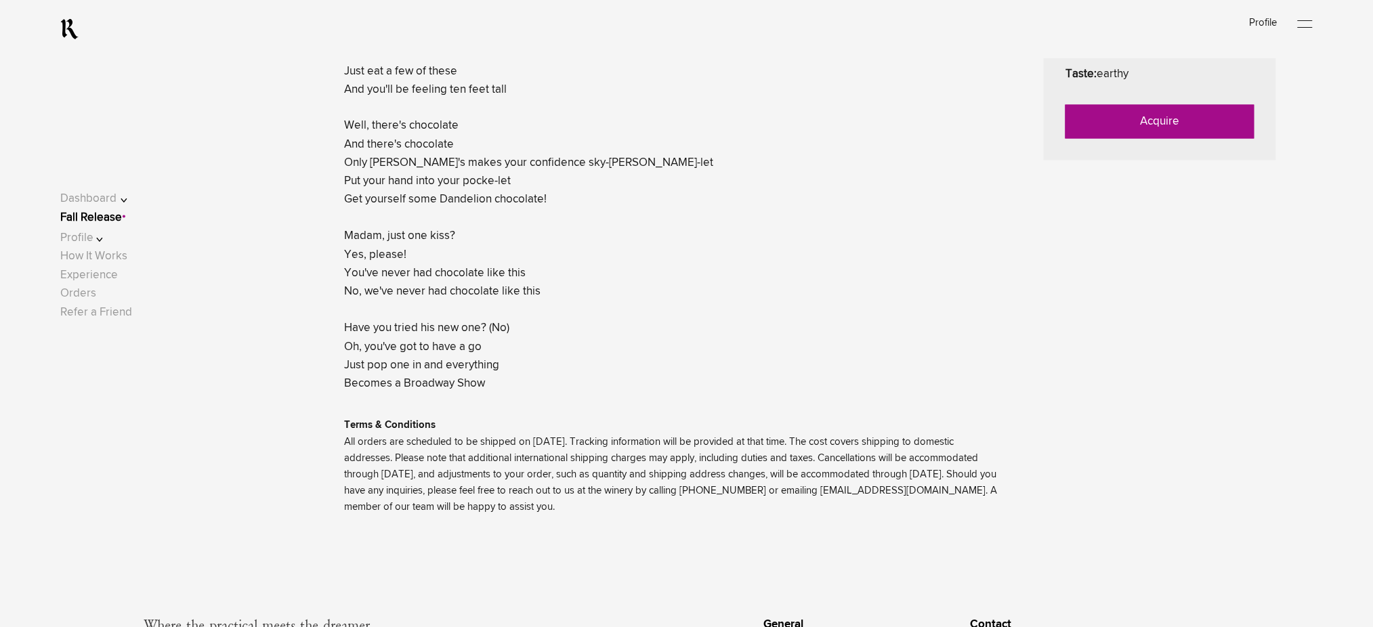
click at [1141, 131] on link "Acquire" at bounding box center [1160, 122] width 189 height 34
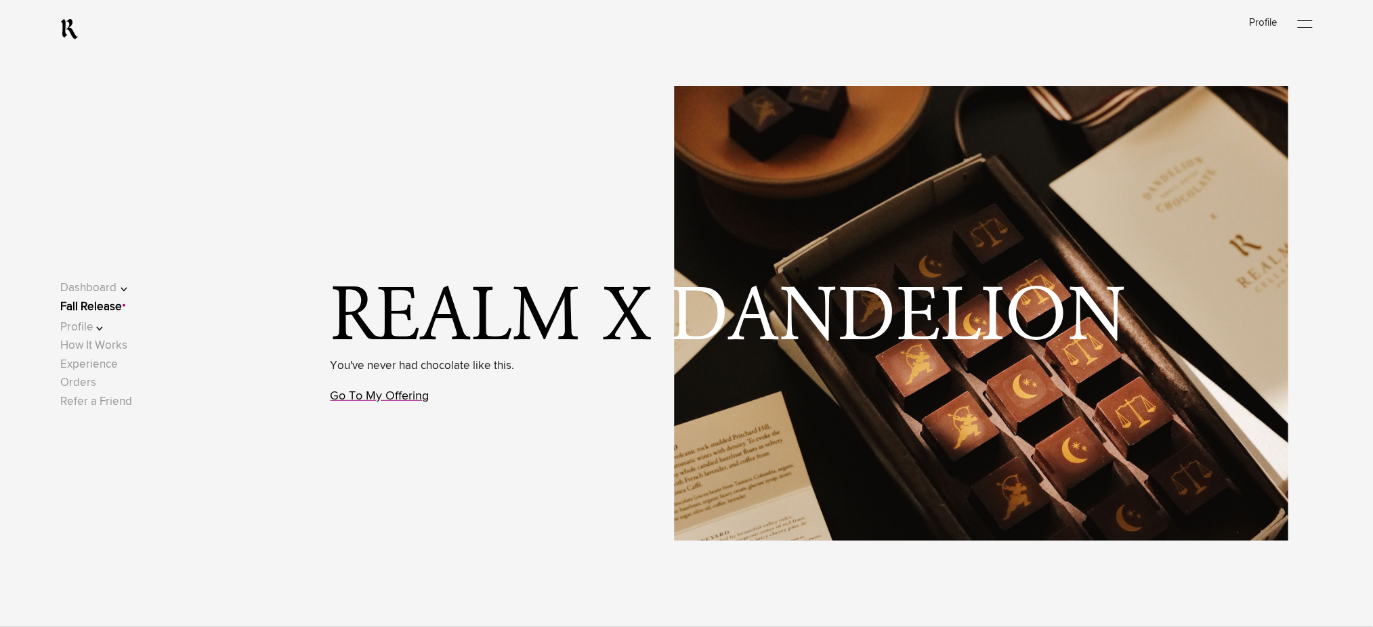
click at [393, 395] on link "Go To My Offering" at bounding box center [380, 396] width 99 height 12
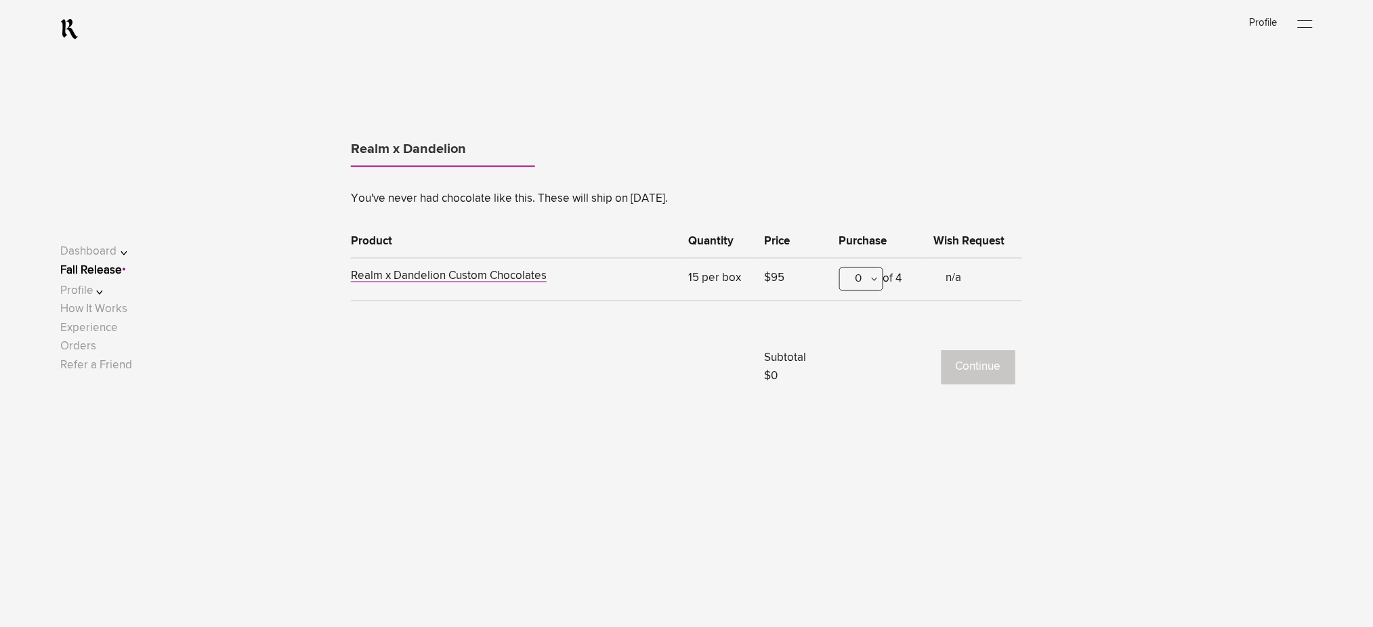
scroll to position [843, 0]
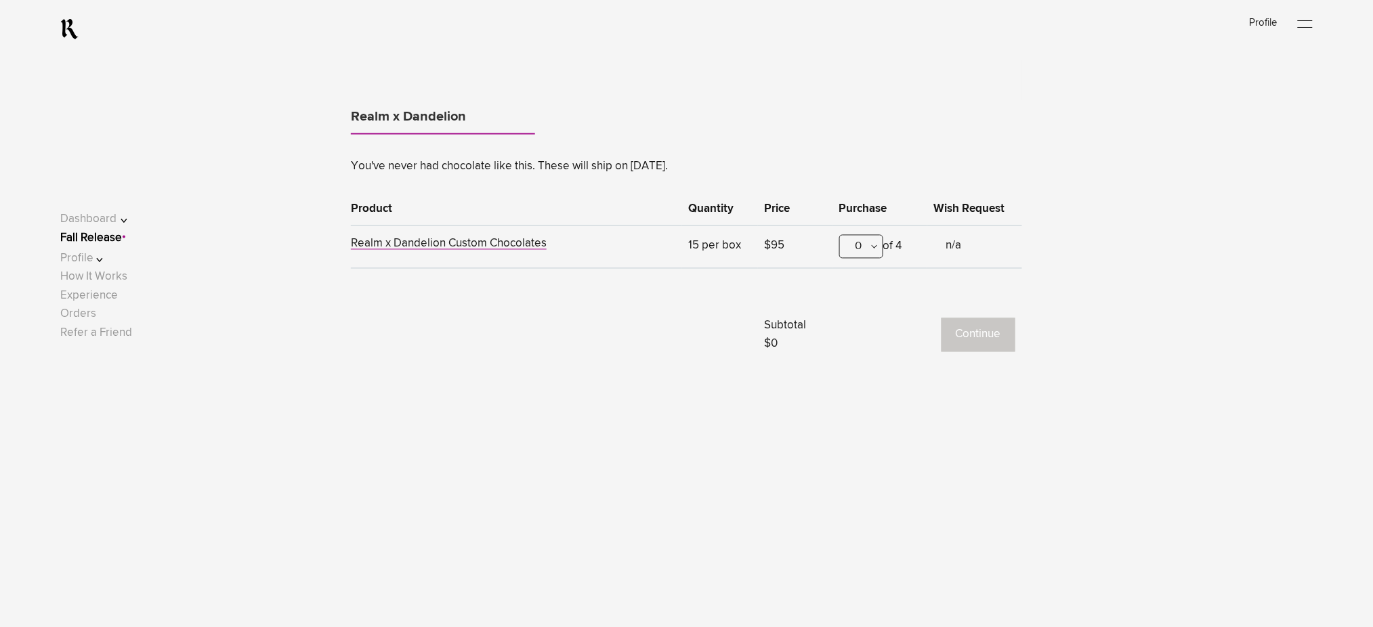
click at [858, 254] on div "0" at bounding box center [861, 247] width 44 height 24
click at [864, 305] on div "1" at bounding box center [861, 314] width 43 height 34
click at [968, 339] on button "Continue" at bounding box center [979, 335] width 74 height 34
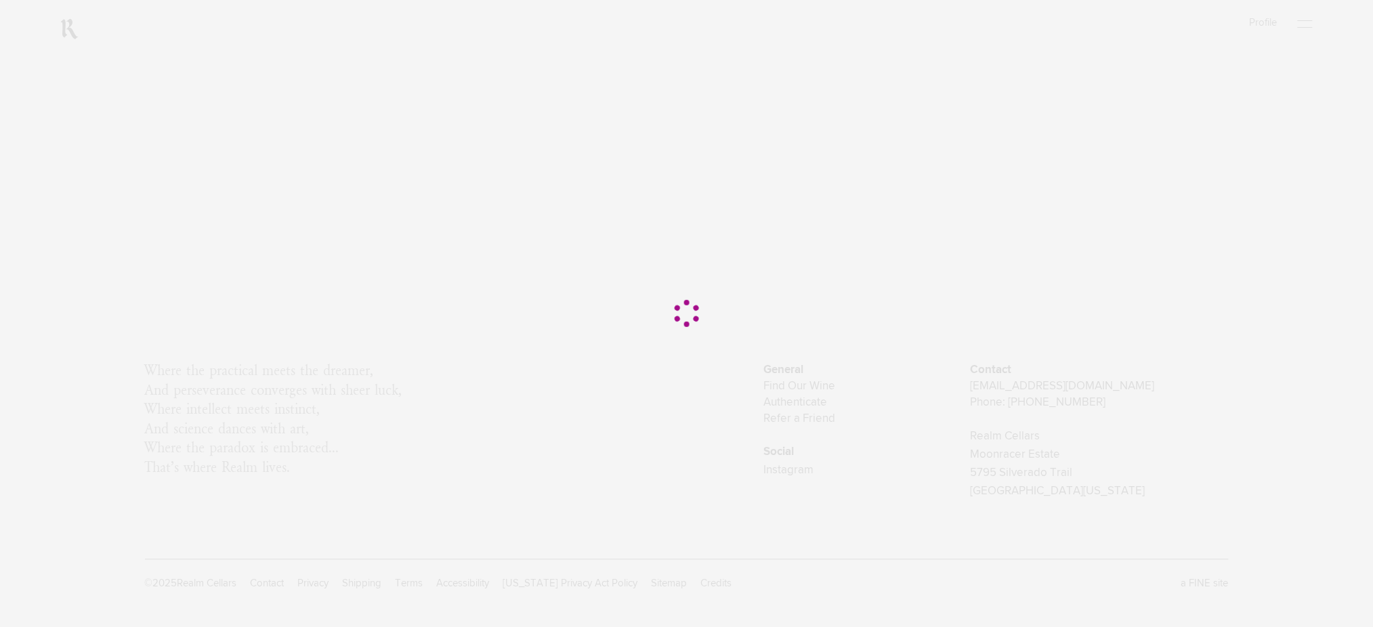
scroll to position [0, 0]
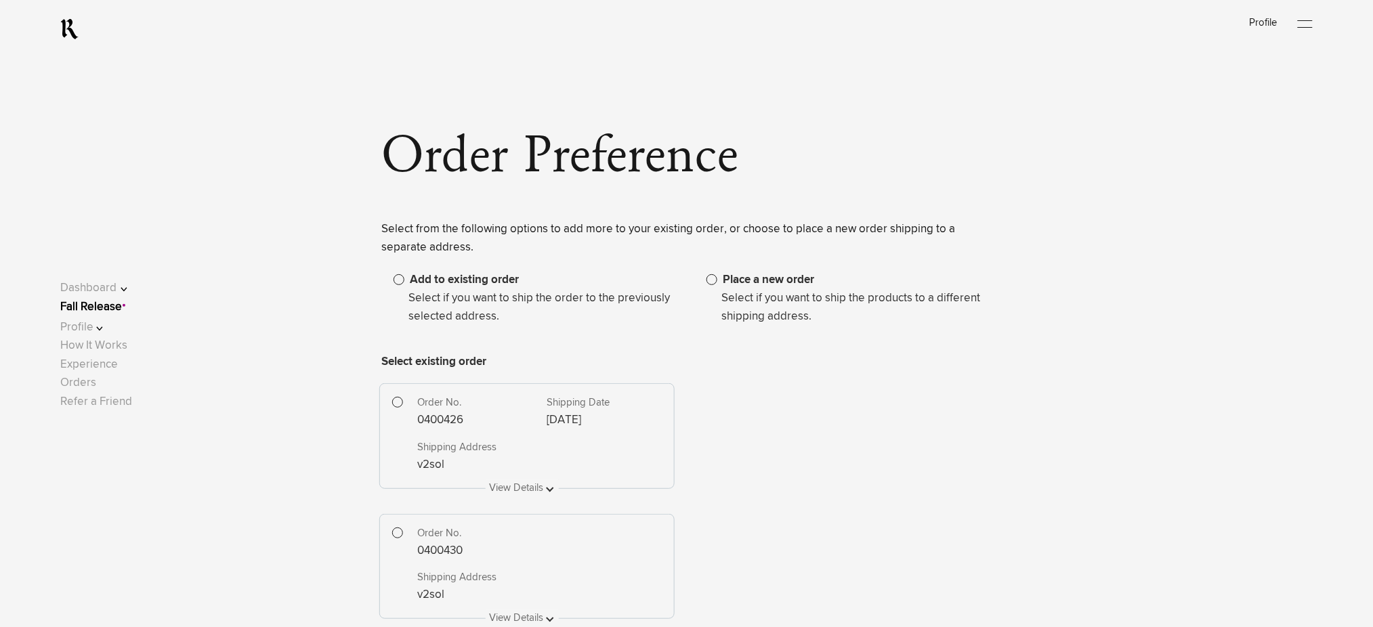
click at [400, 535] on span at bounding box center [397, 533] width 11 height 11
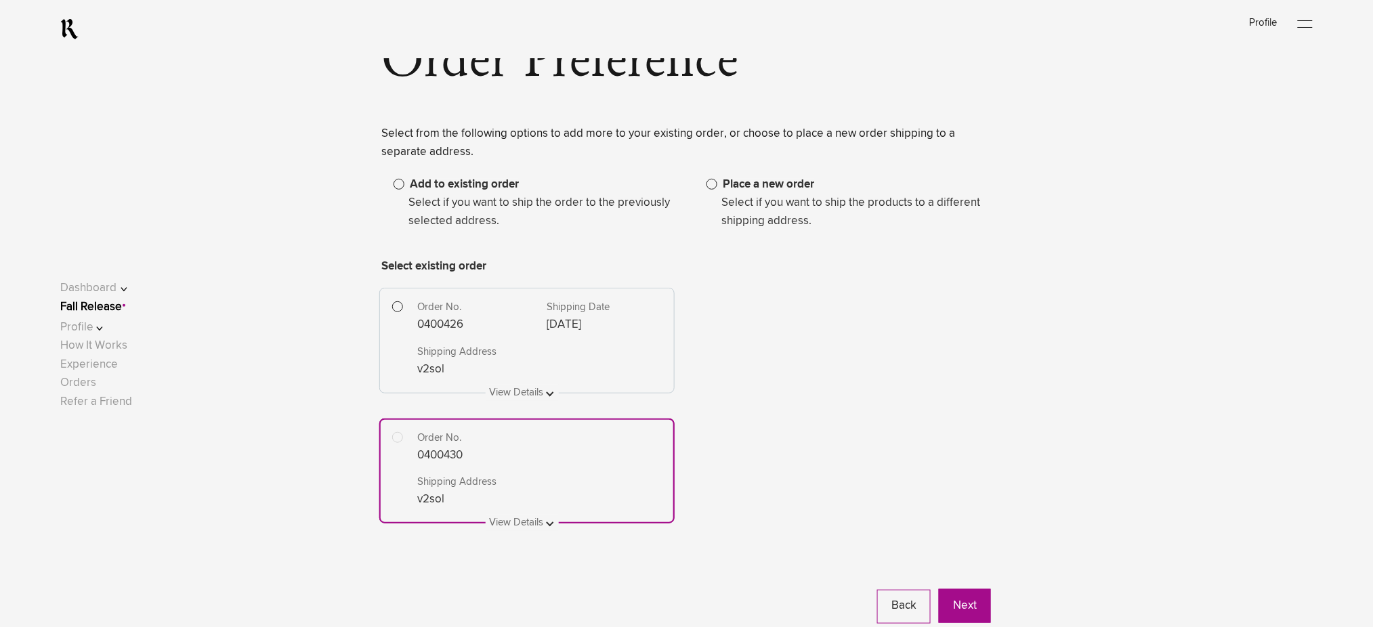
scroll to position [361, 0]
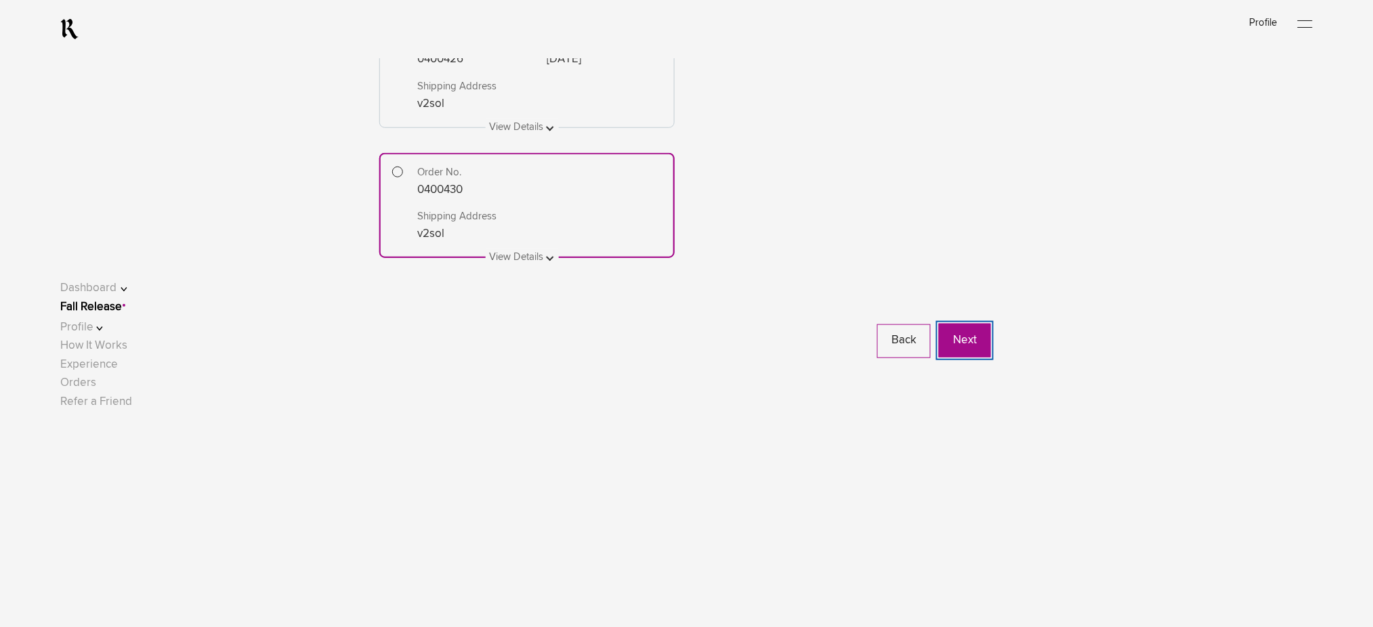
click at [957, 340] on button "Next" at bounding box center [965, 341] width 52 height 34
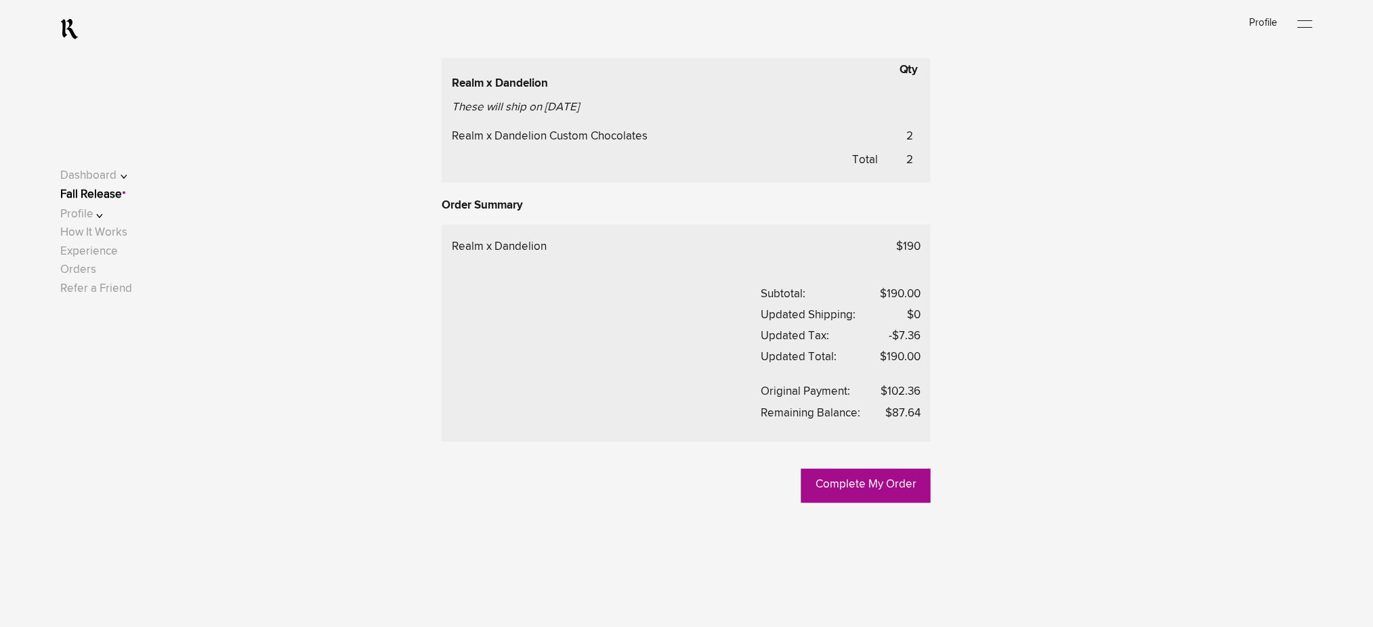
scroll to position [722, 0]
click at [837, 487] on link "Complete My Order" at bounding box center [865, 486] width 129 height 34
